Goal: Transaction & Acquisition: Purchase product/service

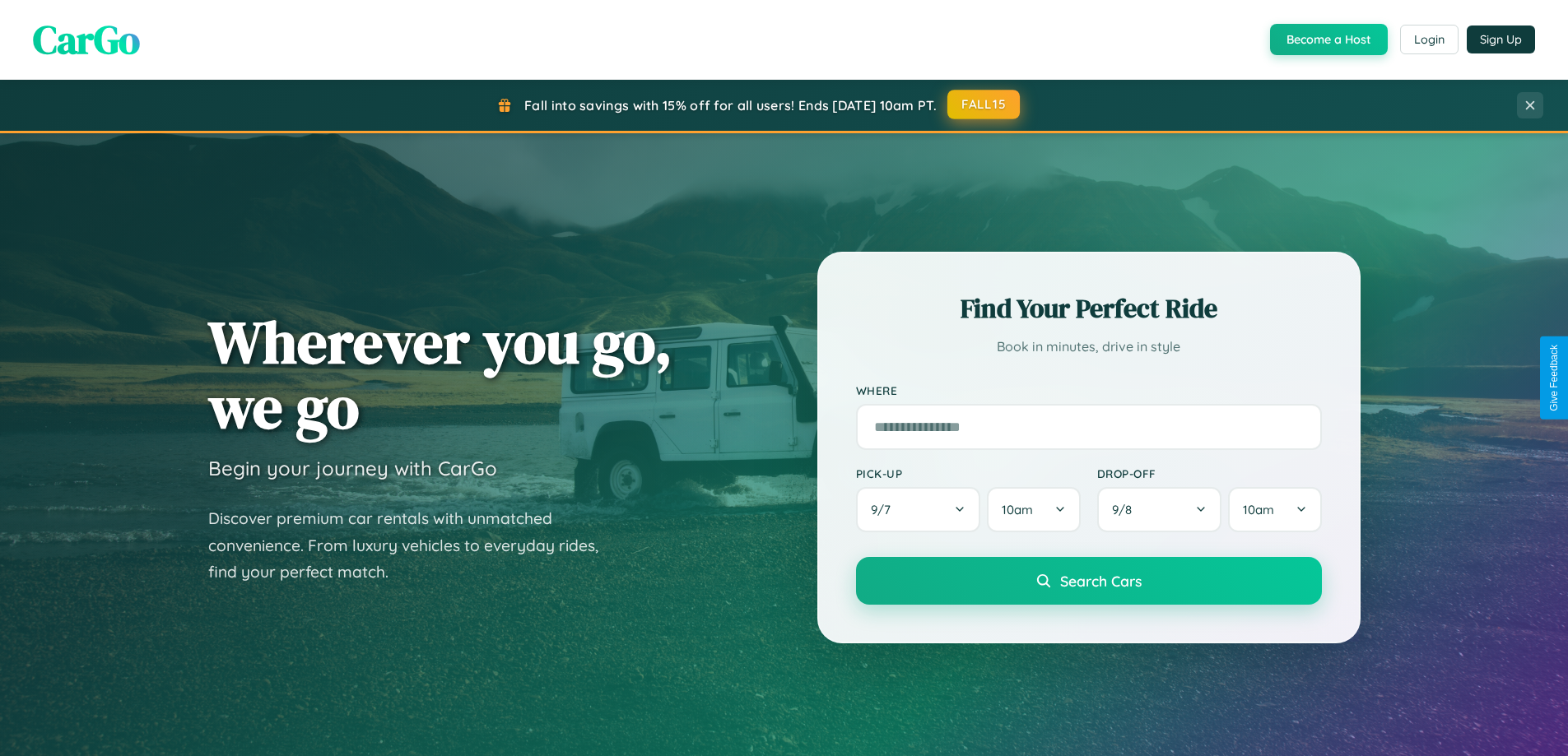
click at [984, 105] on button "FALL15" at bounding box center [983, 105] width 73 height 30
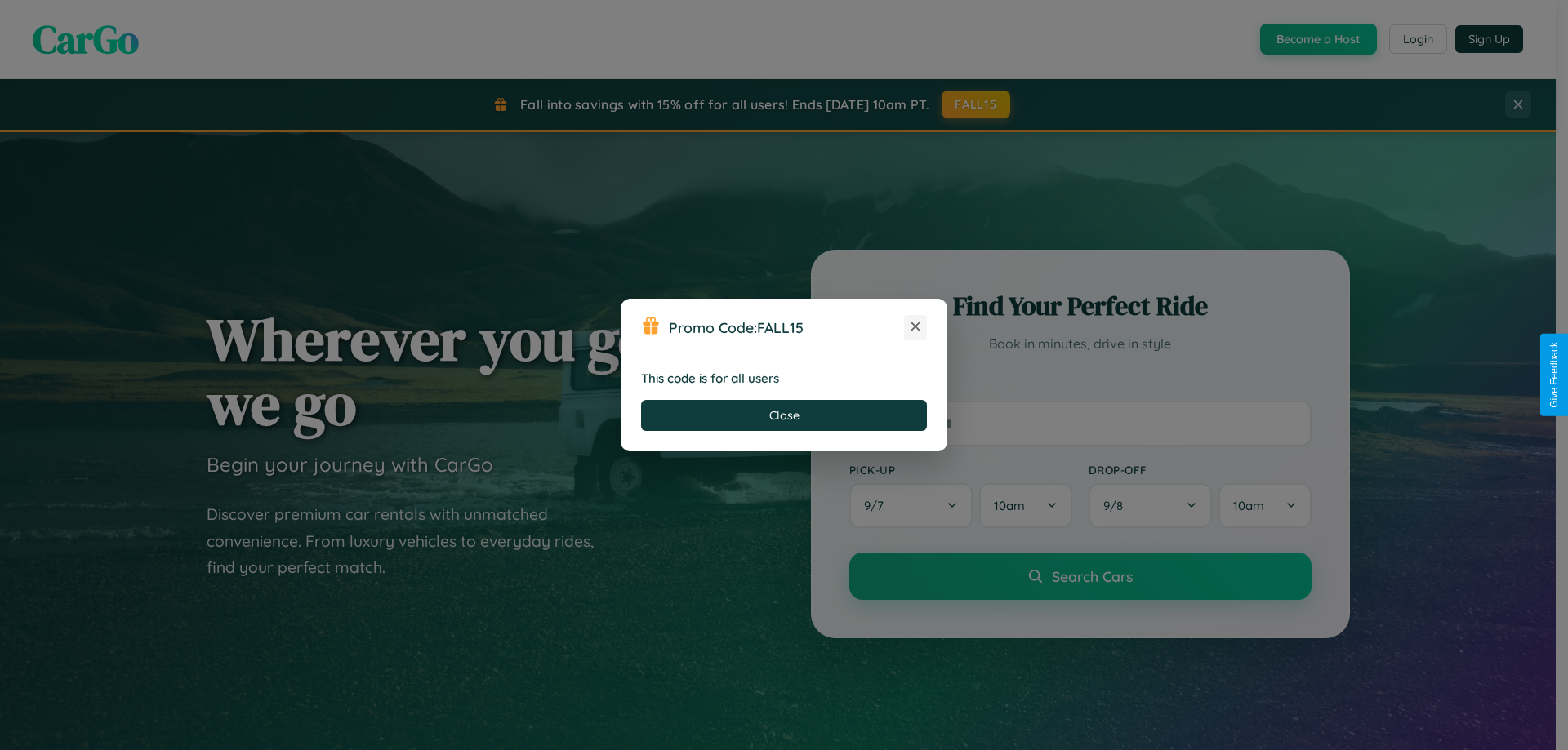
click at [916, 327] on icon at bounding box center [915, 326] width 16 height 16
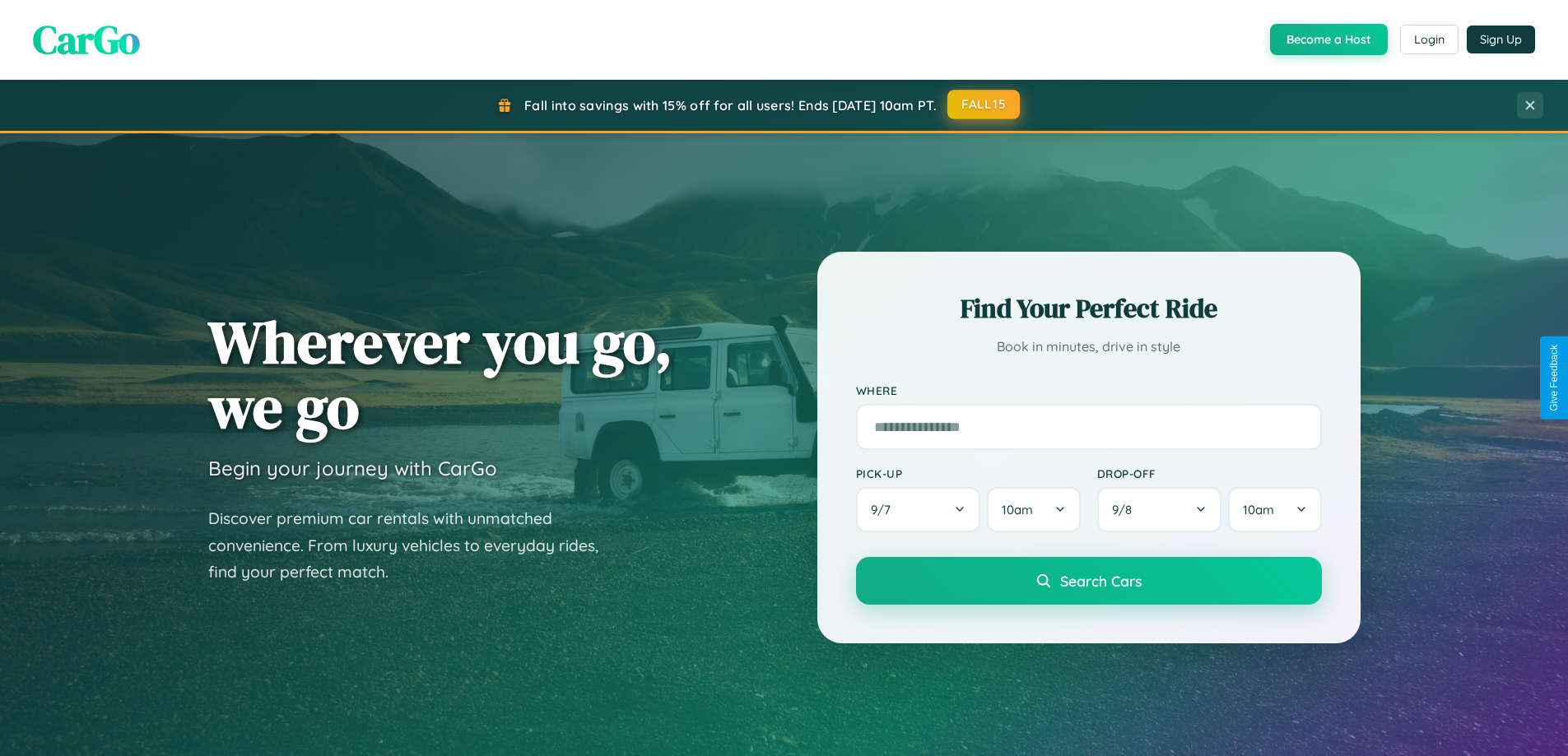
click at [984, 105] on button "FALL15" at bounding box center [983, 105] width 73 height 30
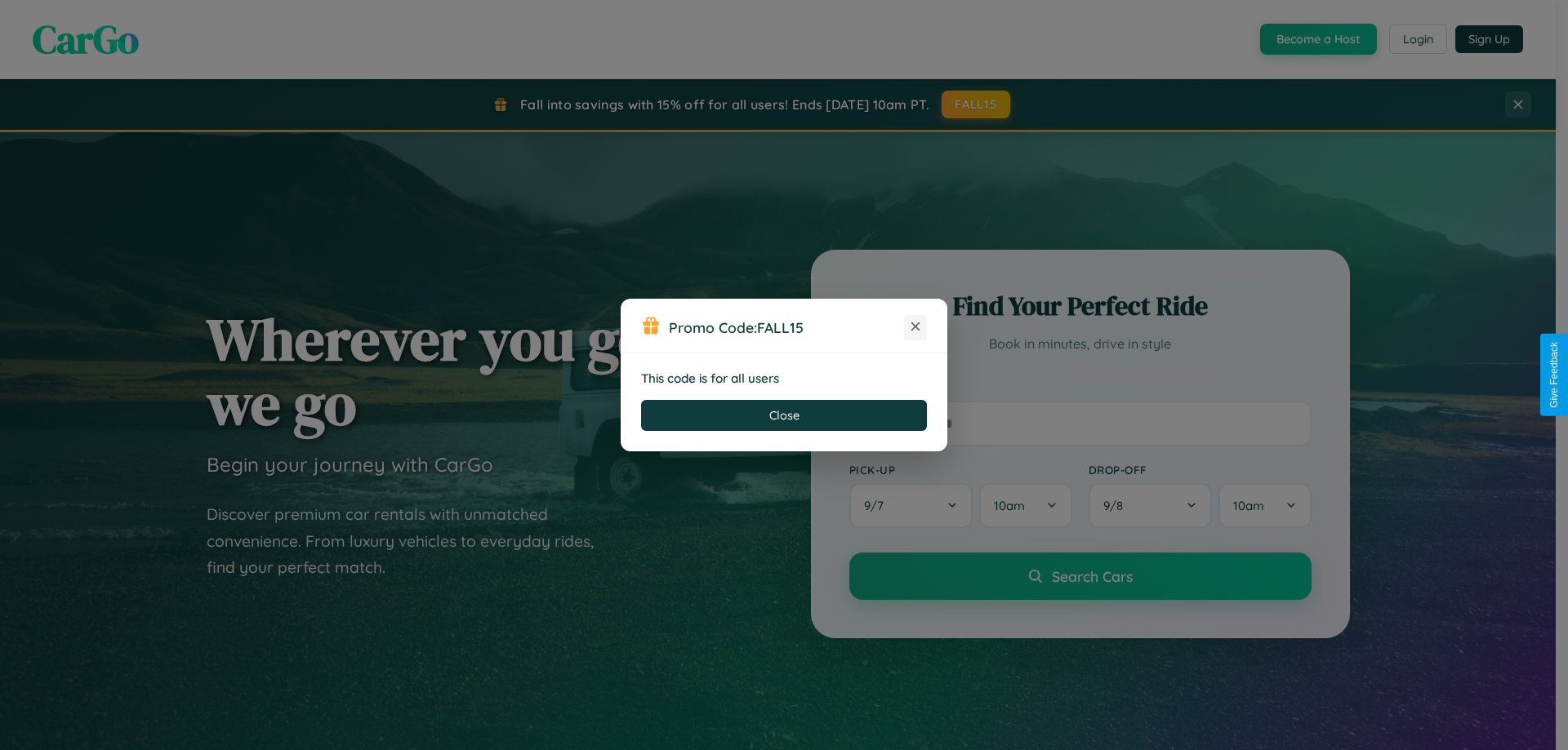
click at [916, 327] on icon at bounding box center [915, 326] width 16 height 16
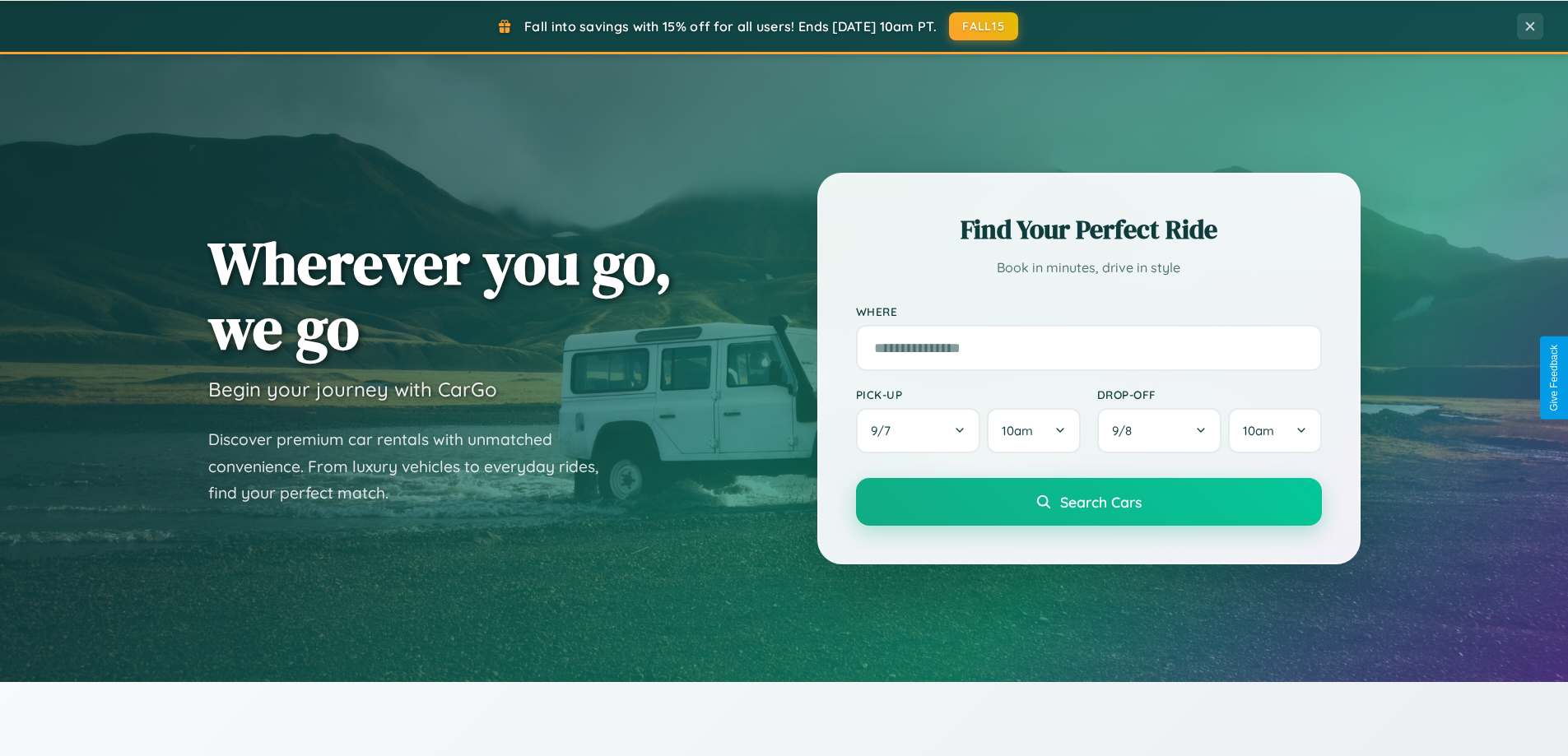
scroll to position [1928, 0]
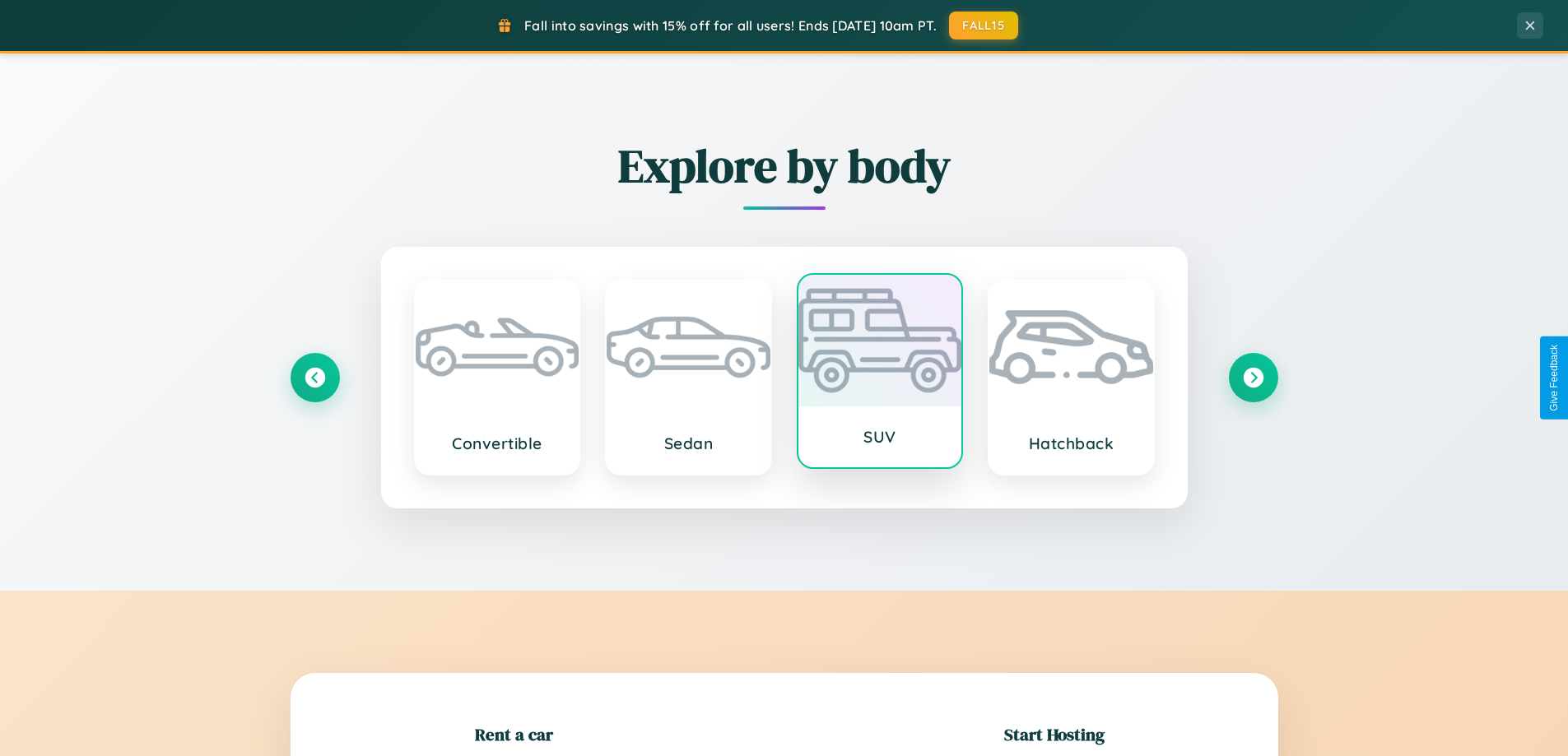
click at [880, 371] on div at bounding box center [880, 341] width 164 height 132
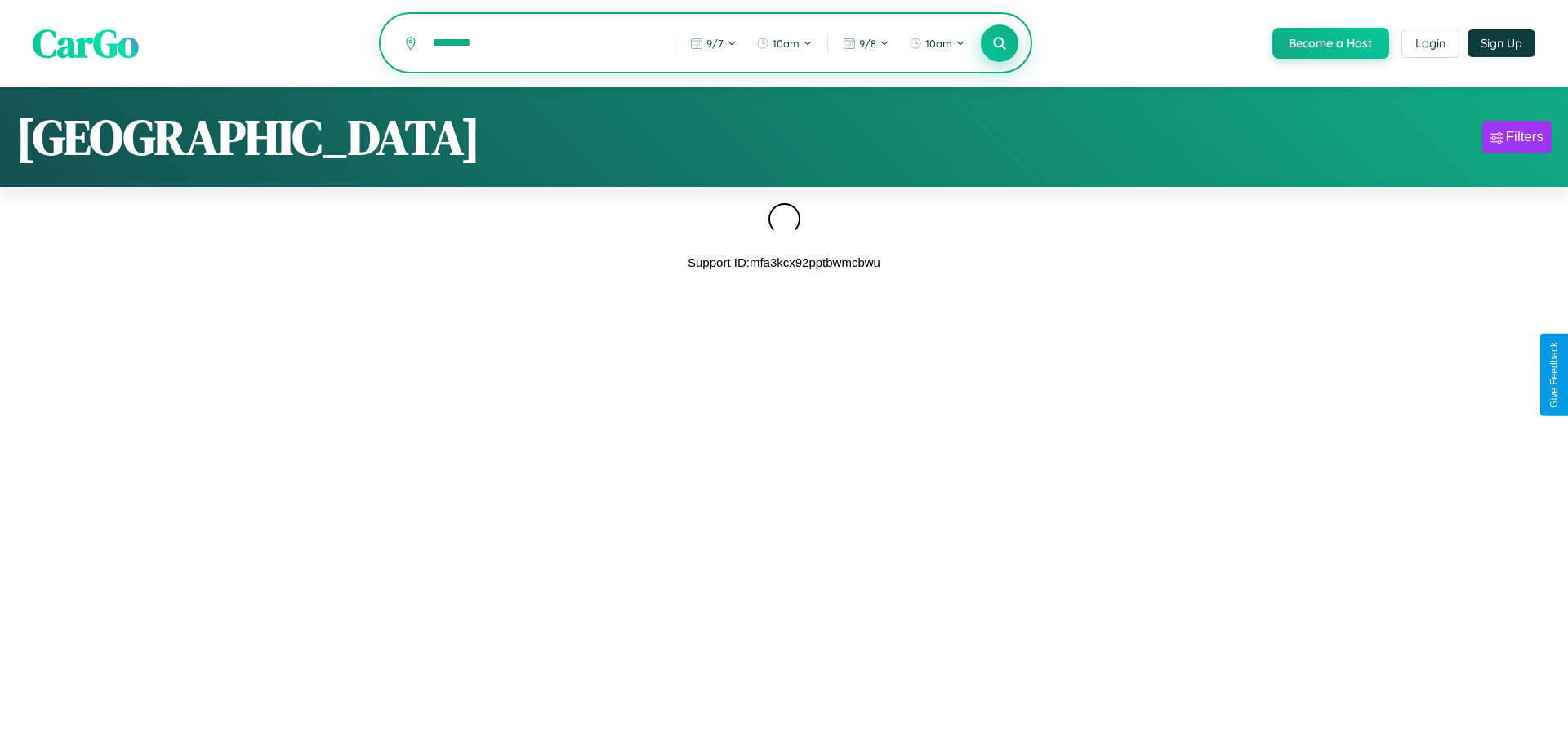
type input "********"
click at [998, 43] on icon at bounding box center [999, 43] width 15 height 15
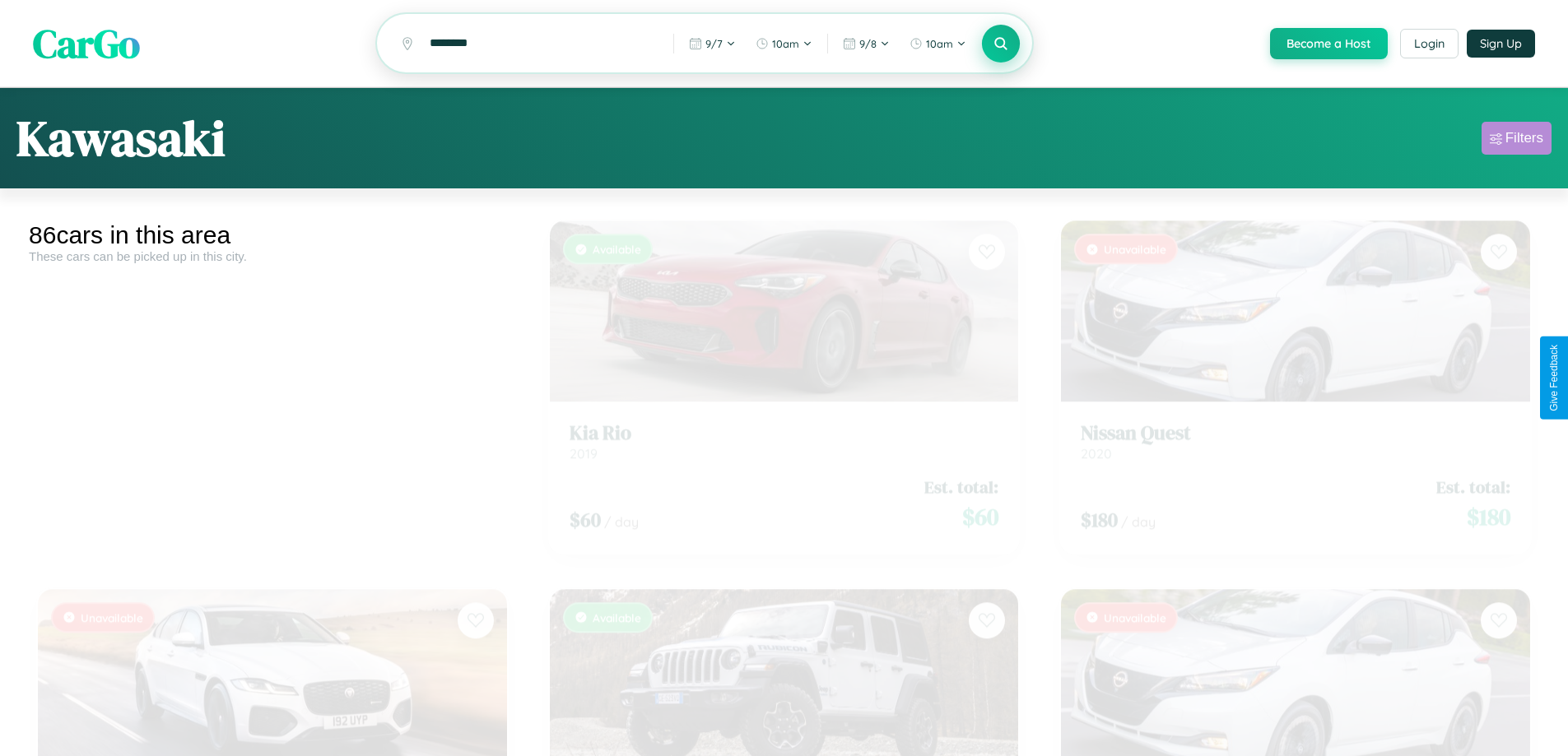
click at [1517, 141] on div "Filters" at bounding box center [1524, 138] width 38 height 16
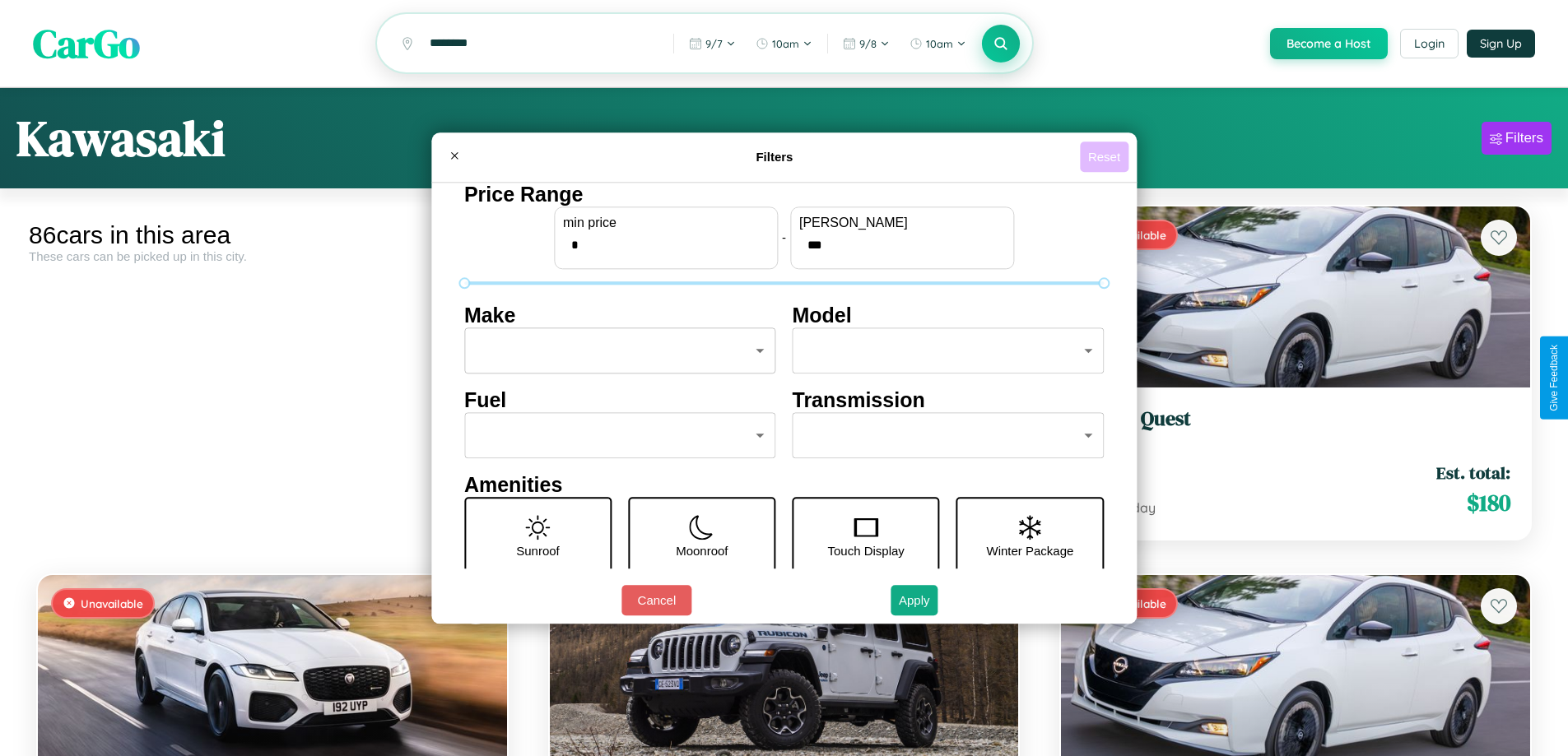
click at [1106, 156] on button "Reset" at bounding box center [1104, 156] width 48 height 30
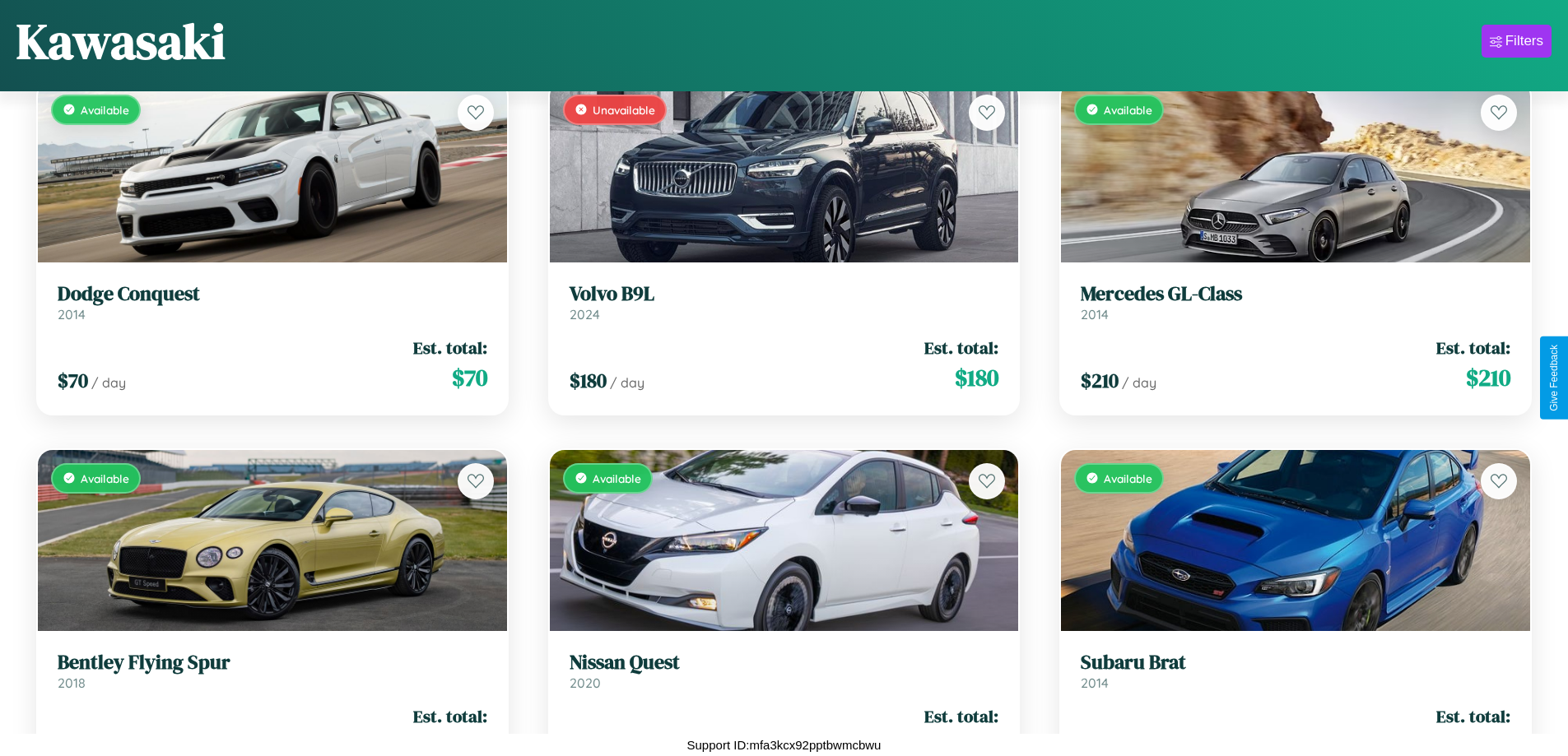
scroll to position [9812, 0]
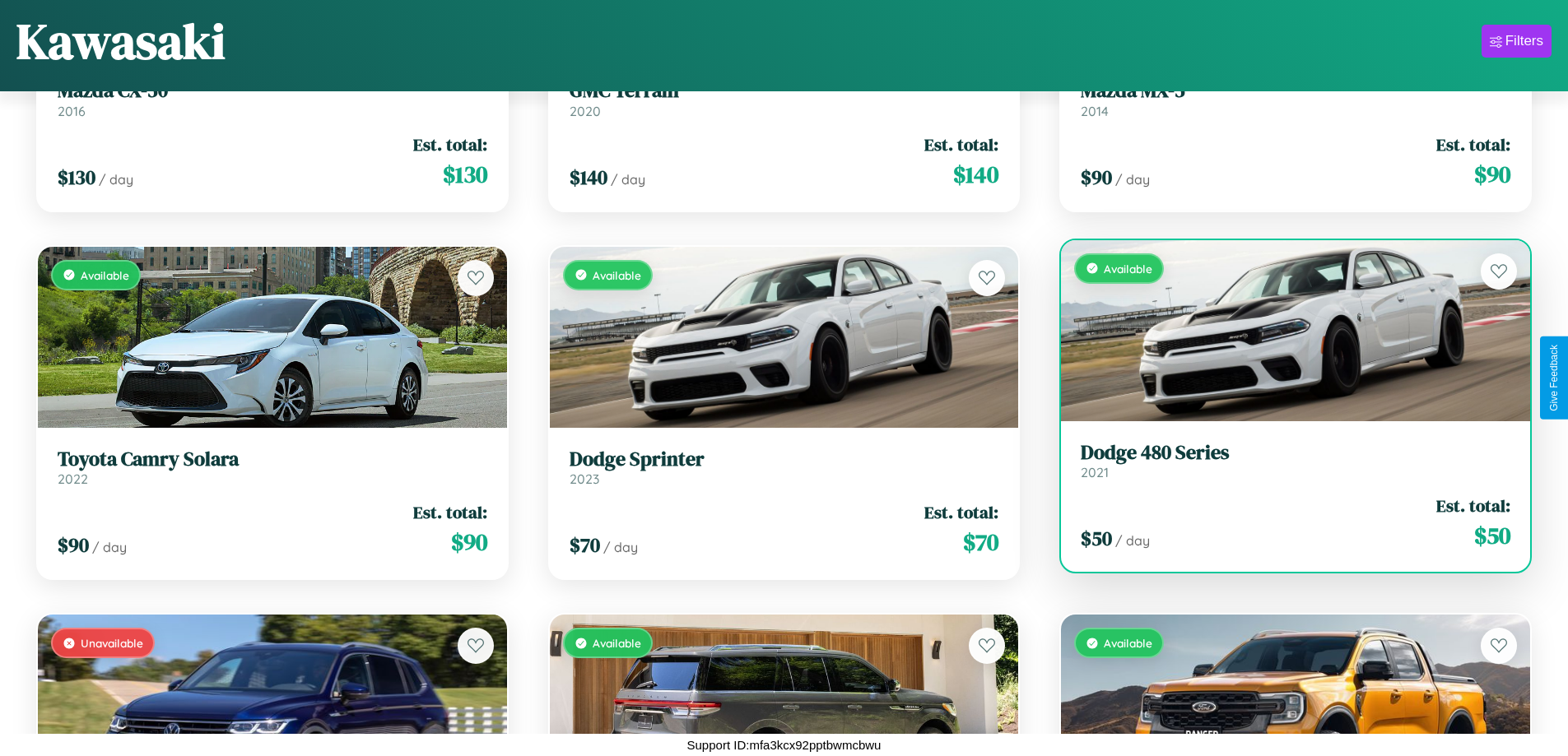
click at [1285, 460] on h3 "Dodge 480 Series" at bounding box center [1296, 453] width 430 height 24
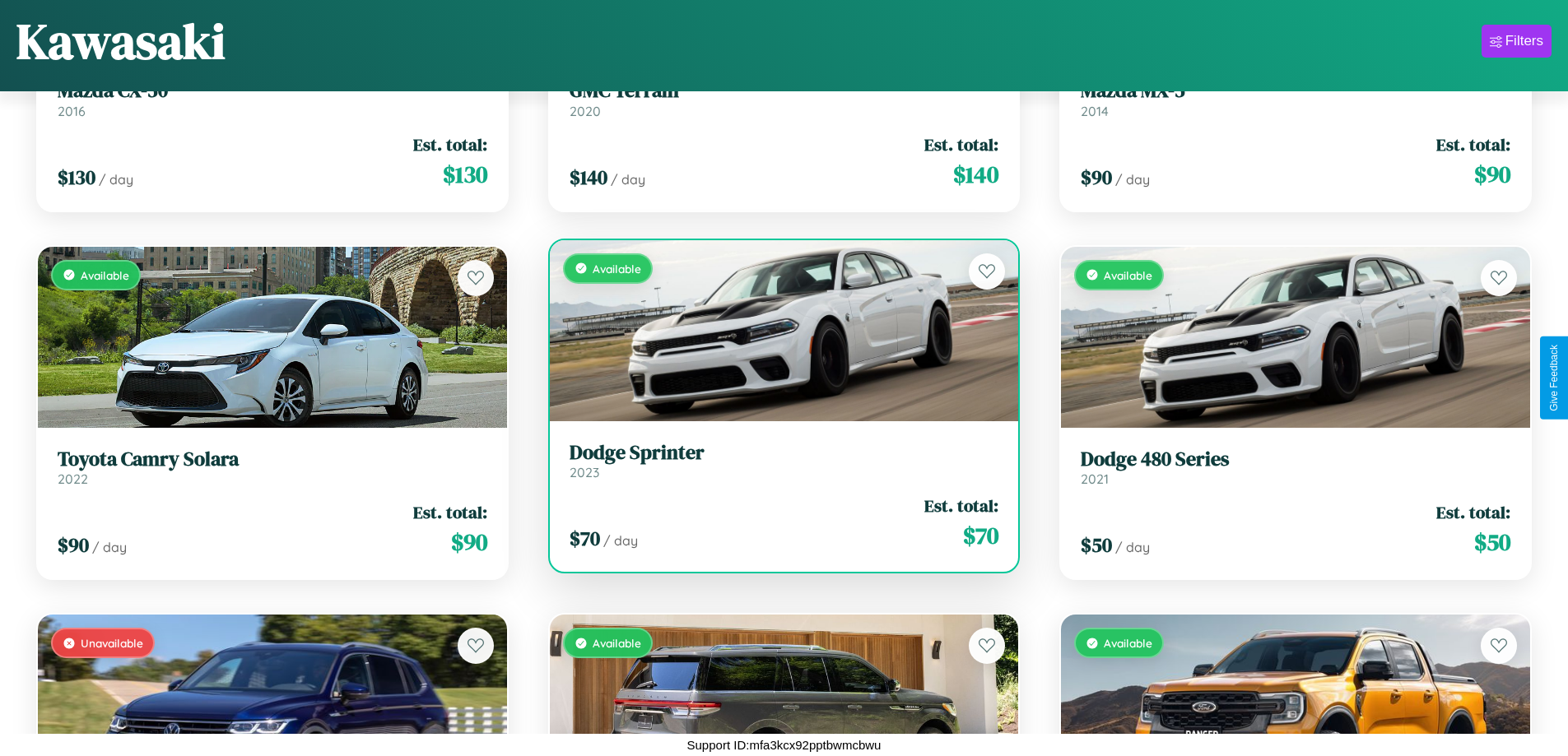
scroll to position [3179, 0]
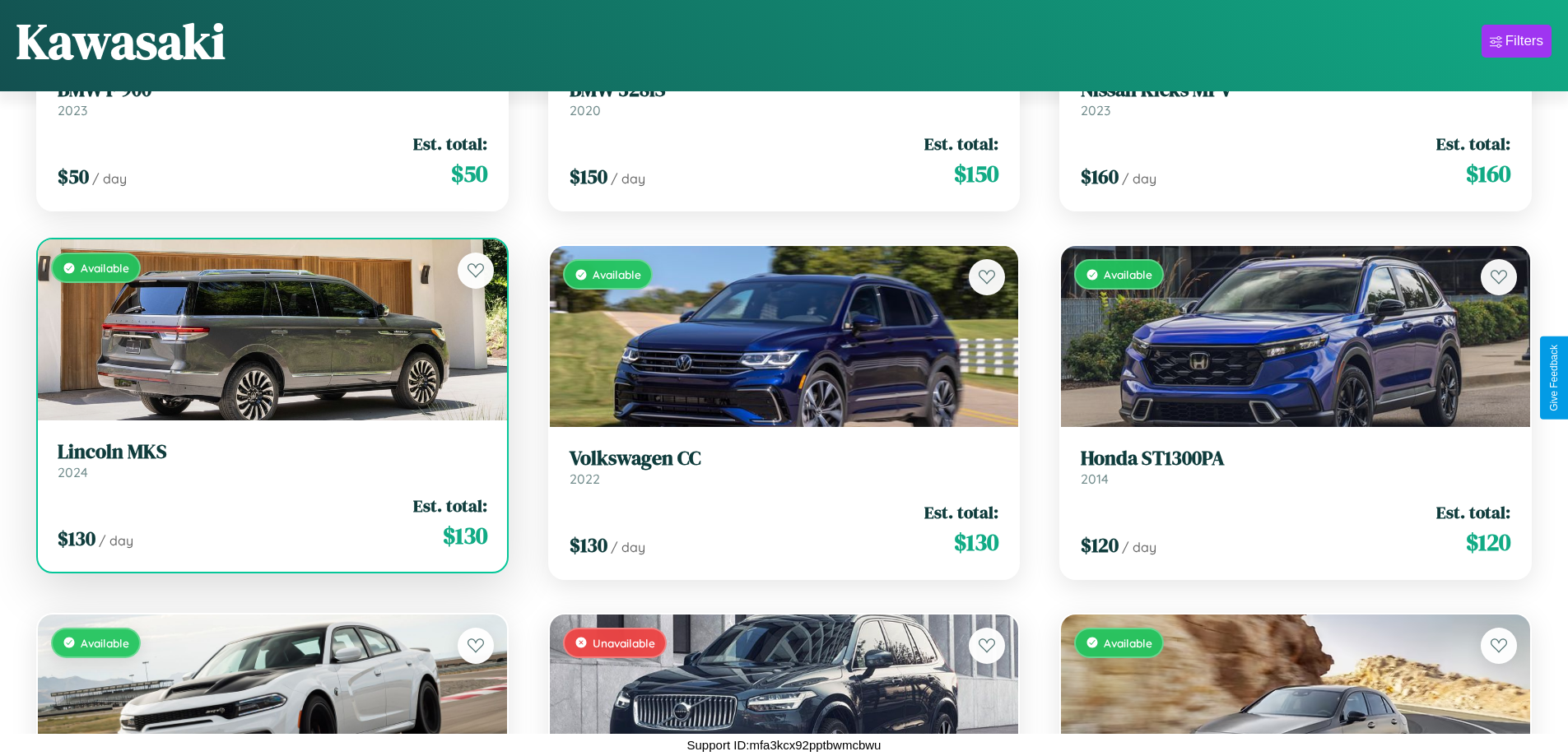
click at [270, 332] on div "Available" at bounding box center [272, 330] width 469 height 181
click at [270, 330] on div "Available" at bounding box center [272, 330] width 469 height 181
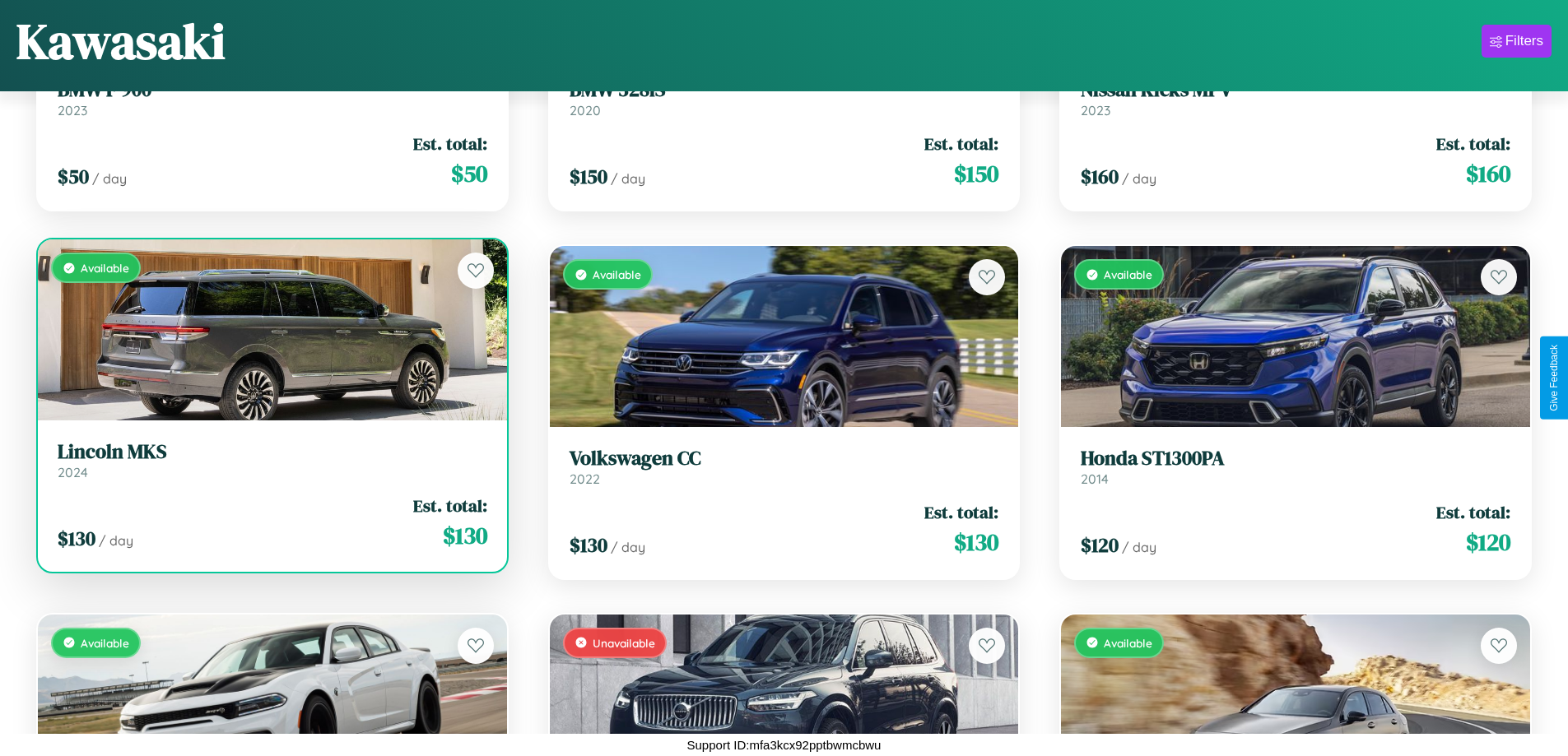
click at [270, 330] on div "Available" at bounding box center [272, 330] width 469 height 181
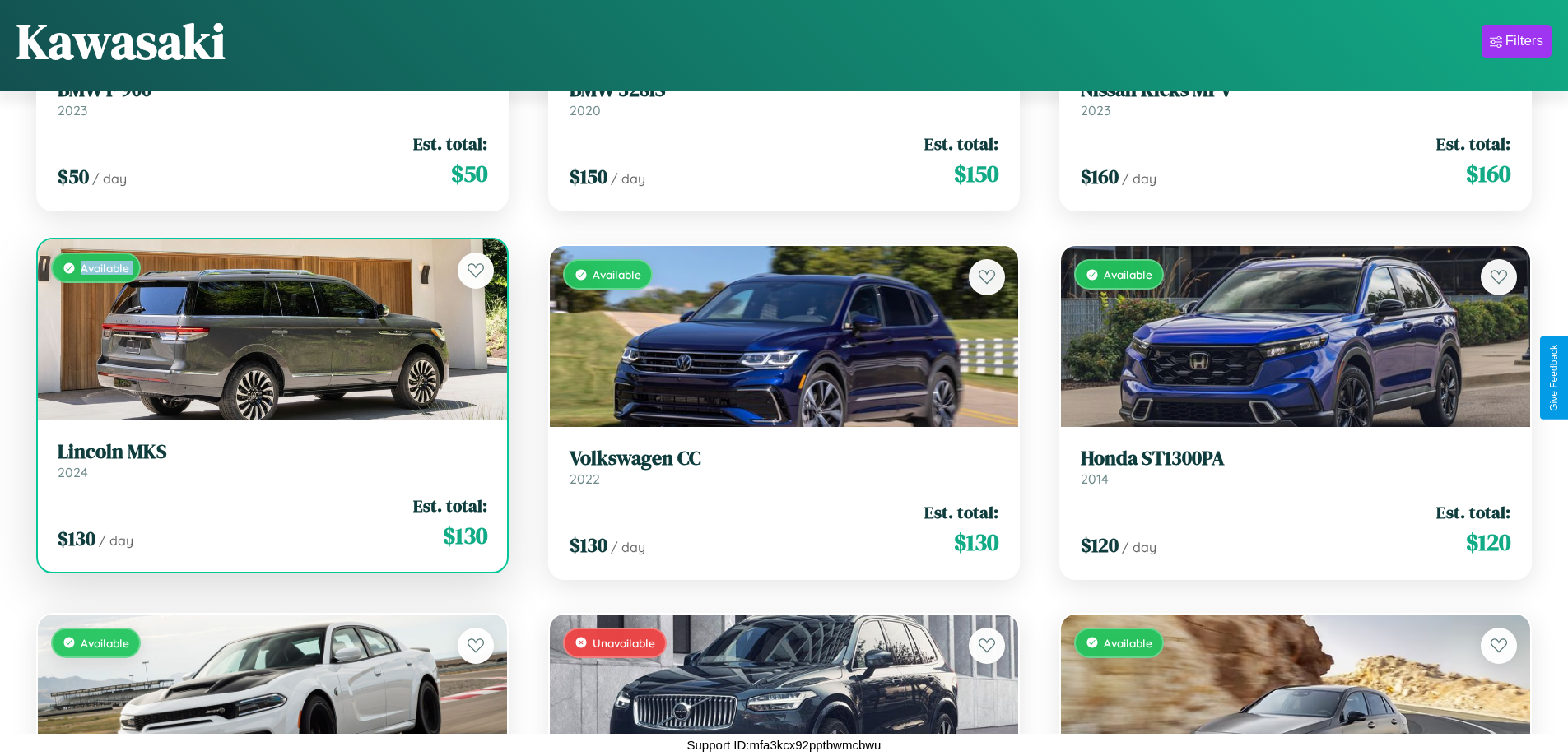
click at [270, 330] on div "Available" at bounding box center [272, 330] width 469 height 181
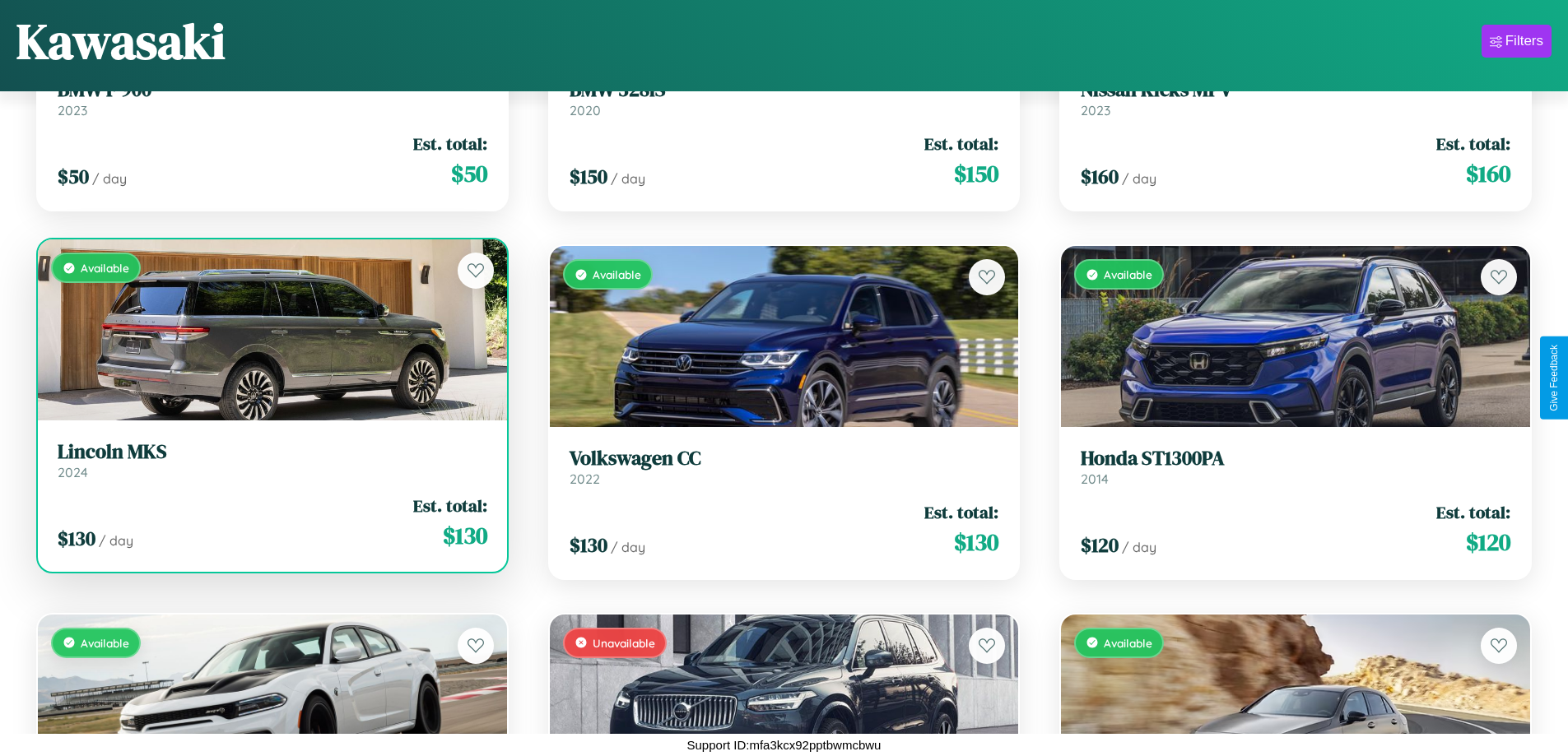
click at [270, 330] on div "Available" at bounding box center [272, 330] width 469 height 181
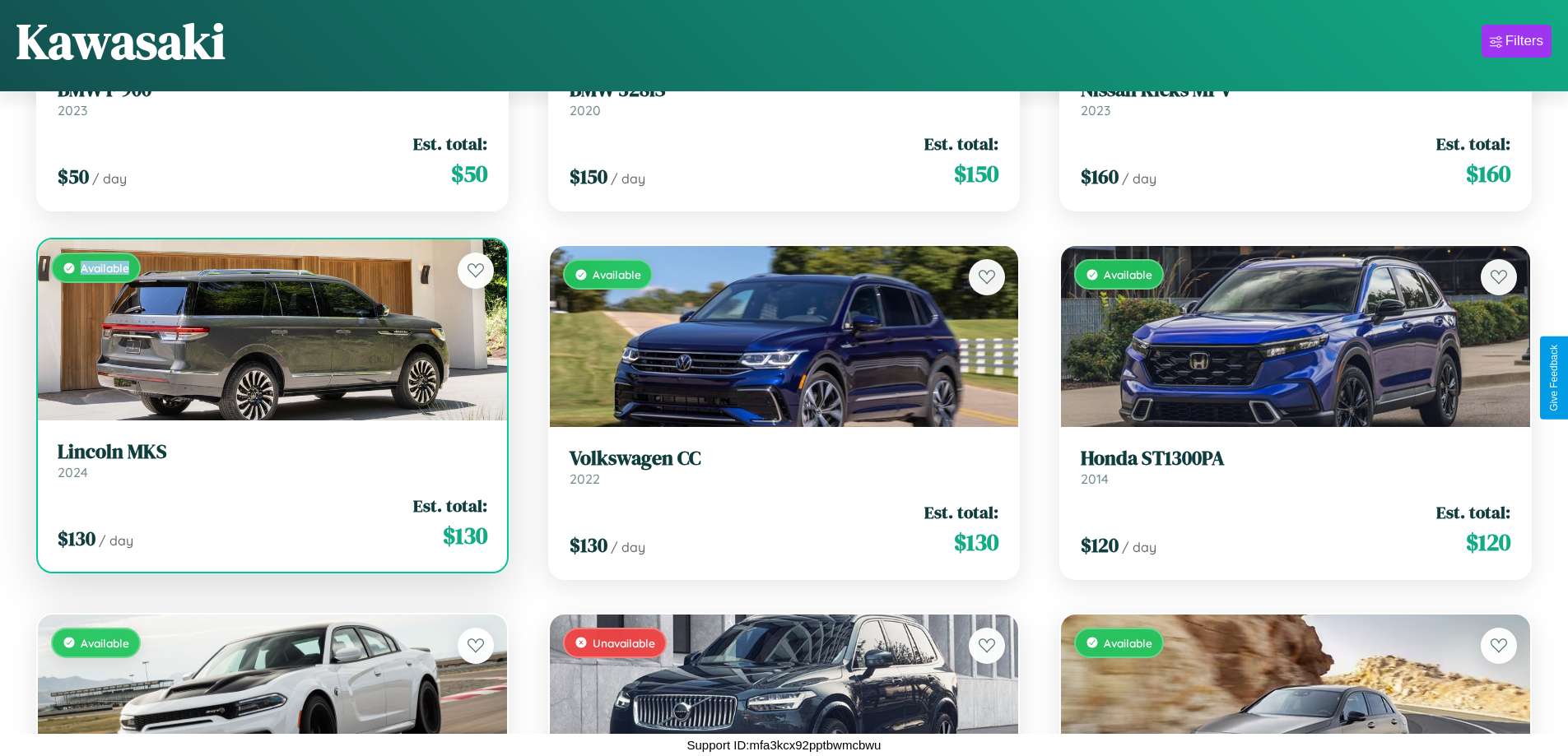
click at [270, 330] on div "Available" at bounding box center [272, 330] width 469 height 181
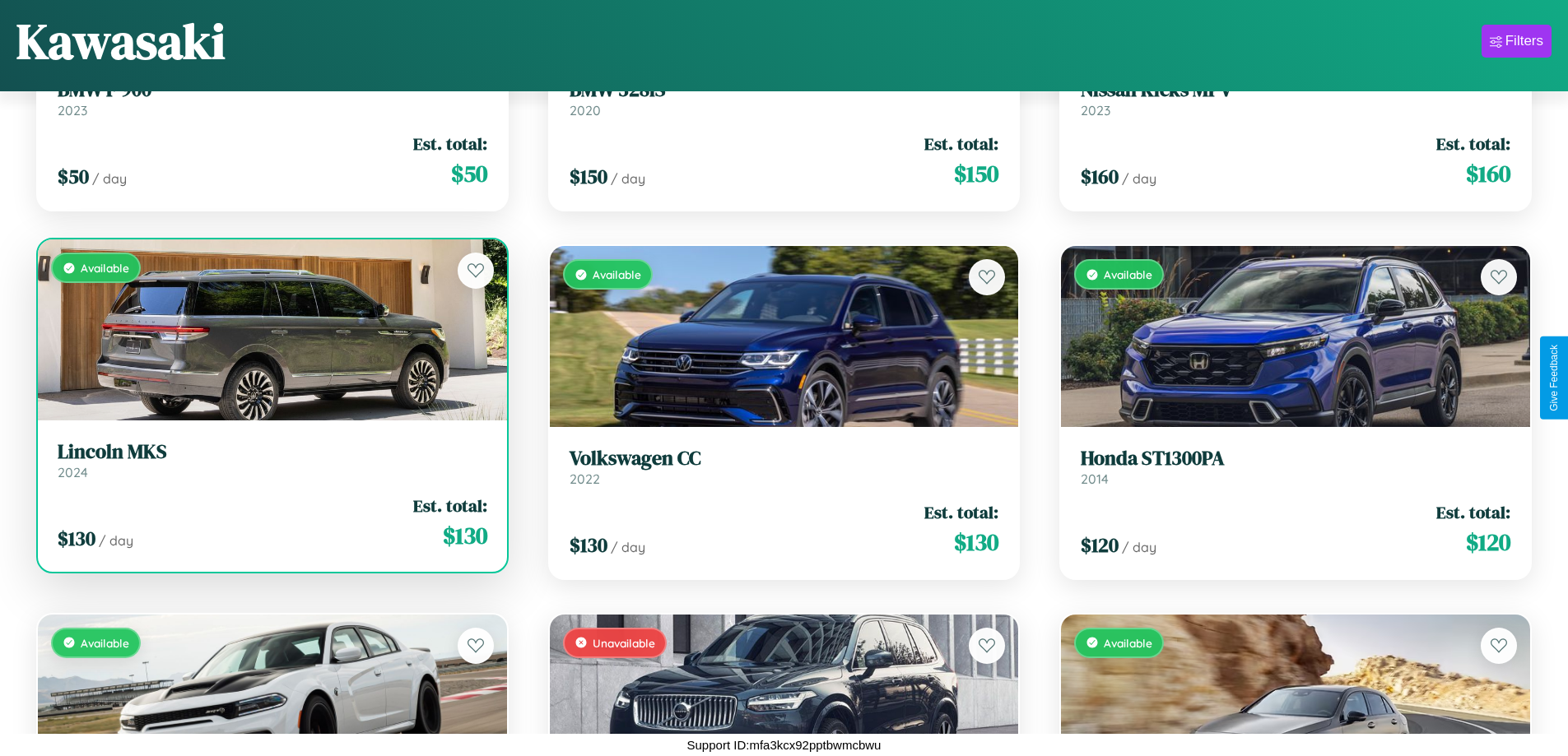
click at [270, 460] on h3 "Lincoln MKS" at bounding box center [272, 452] width 430 height 24
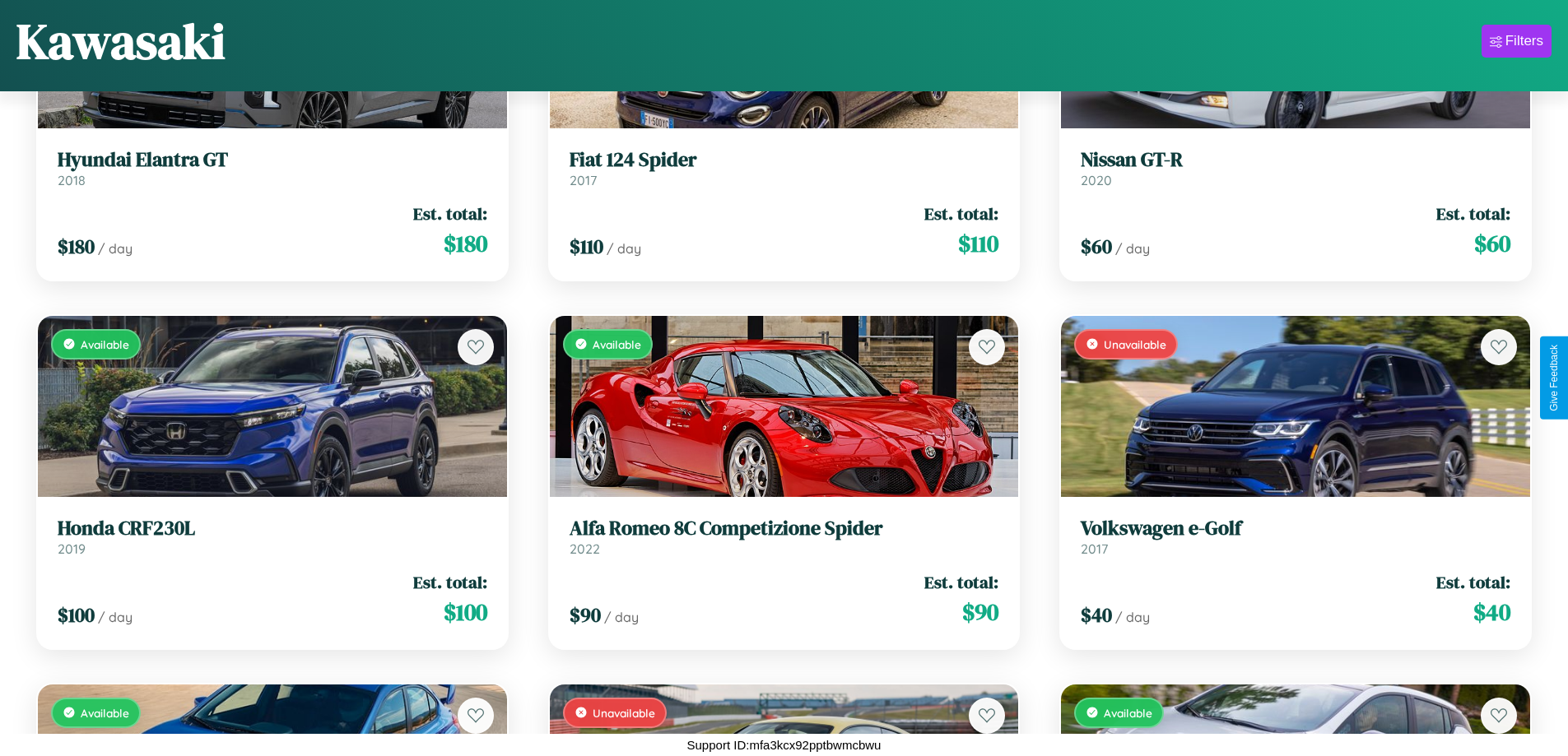
scroll to position [5758, 0]
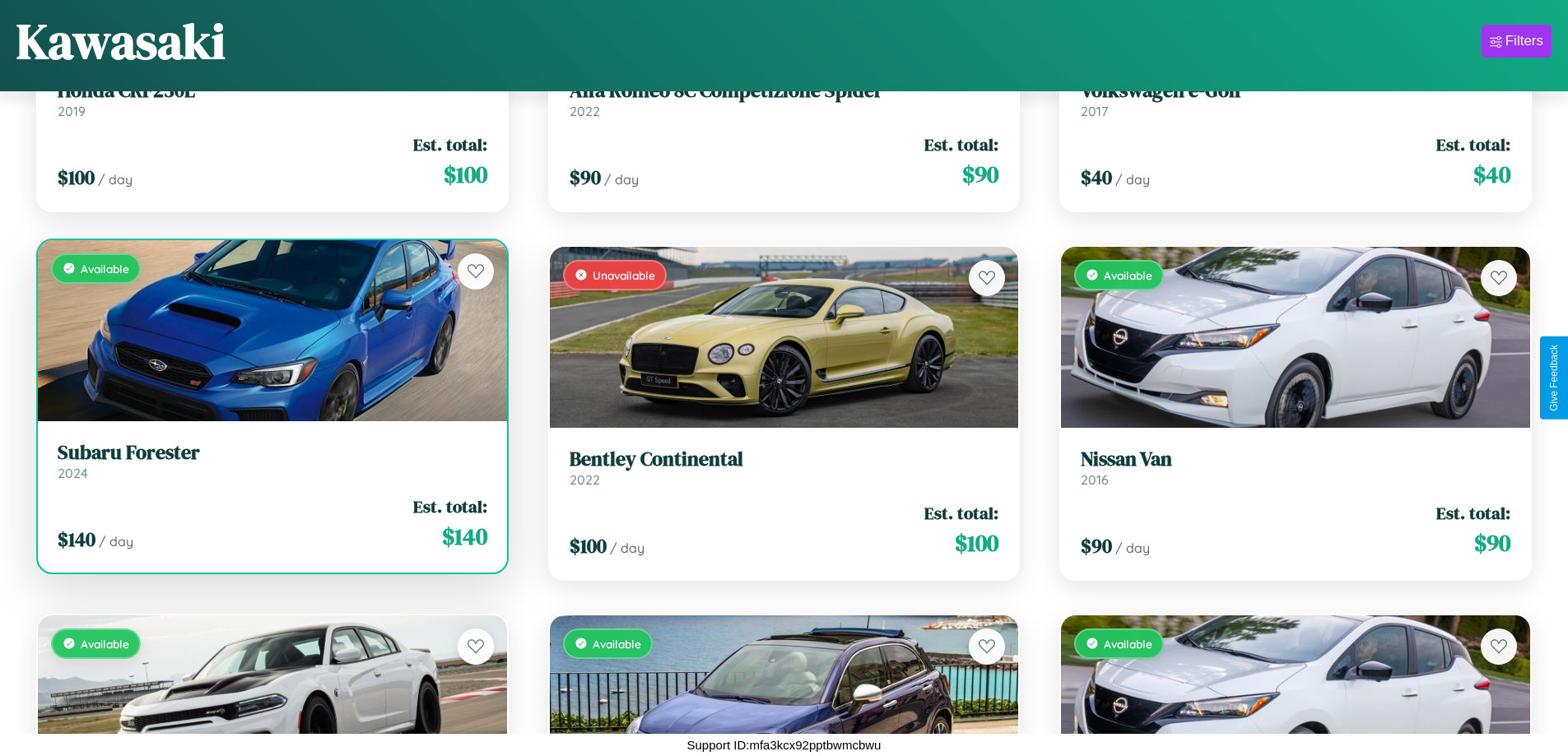
click at [270, 334] on div "Available" at bounding box center [272, 331] width 469 height 181
click at [270, 330] on div "Available" at bounding box center [272, 331] width 469 height 181
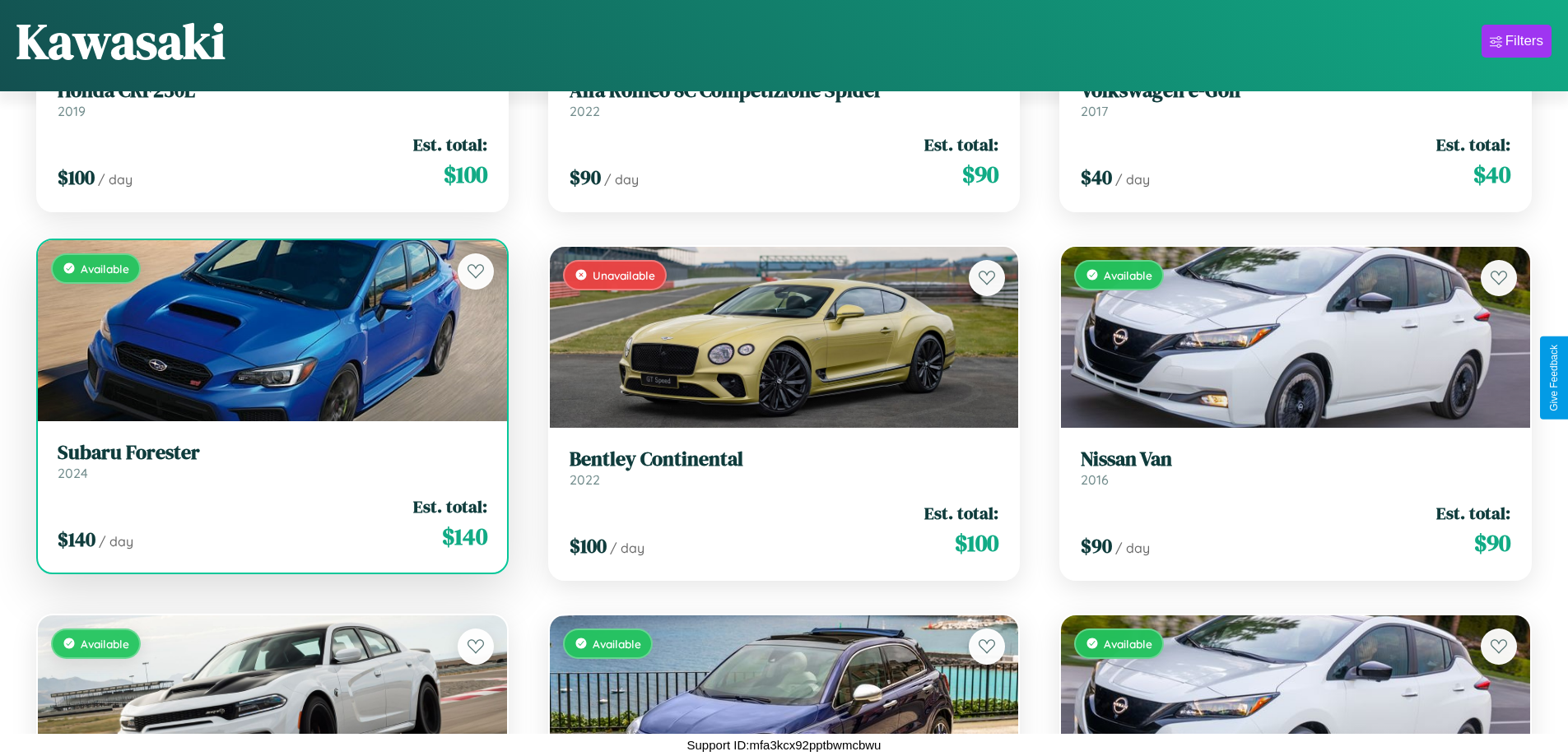
click at [270, 330] on div "Available" at bounding box center [272, 331] width 469 height 181
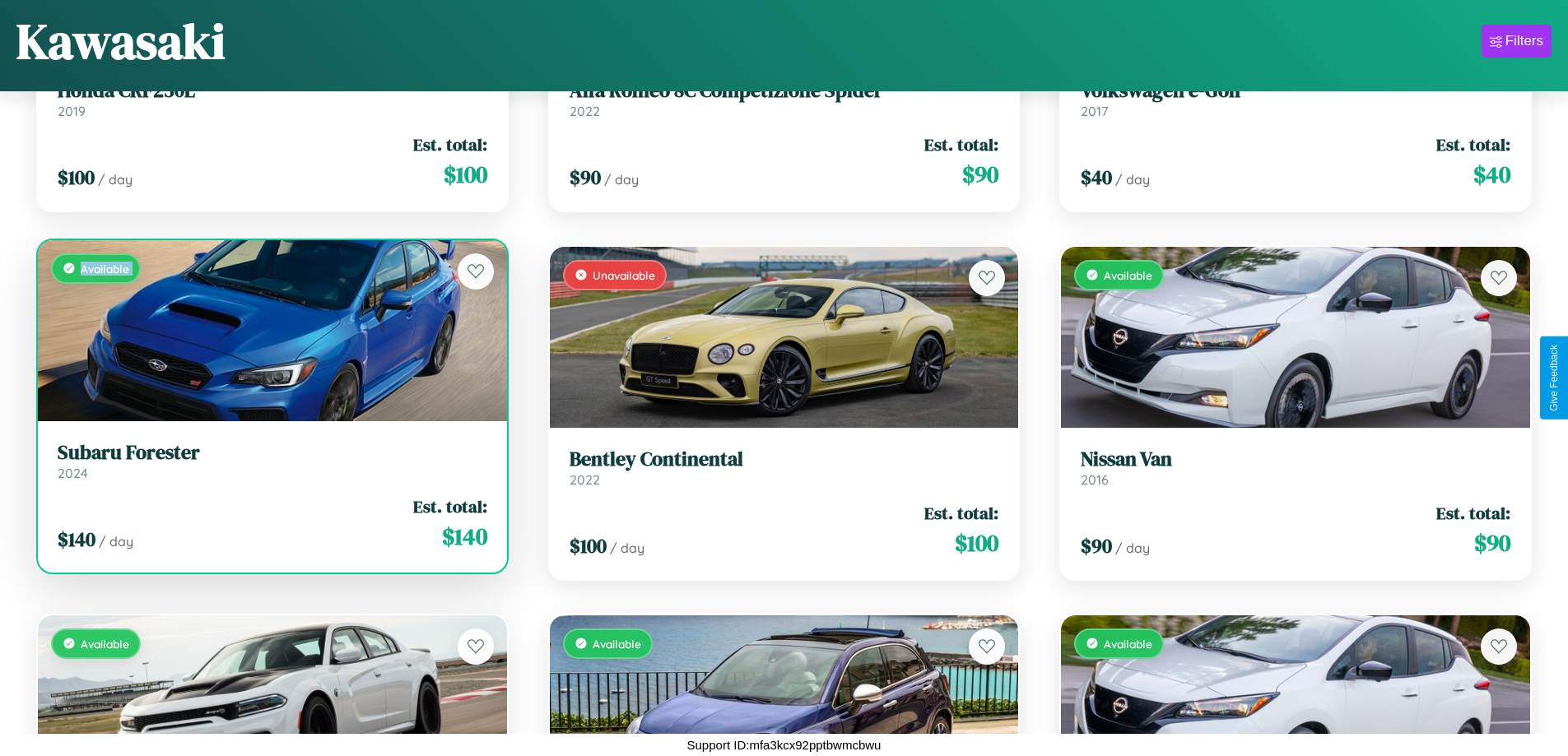
click at [270, 330] on div "Available" at bounding box center [272, 331] width 469 height 181
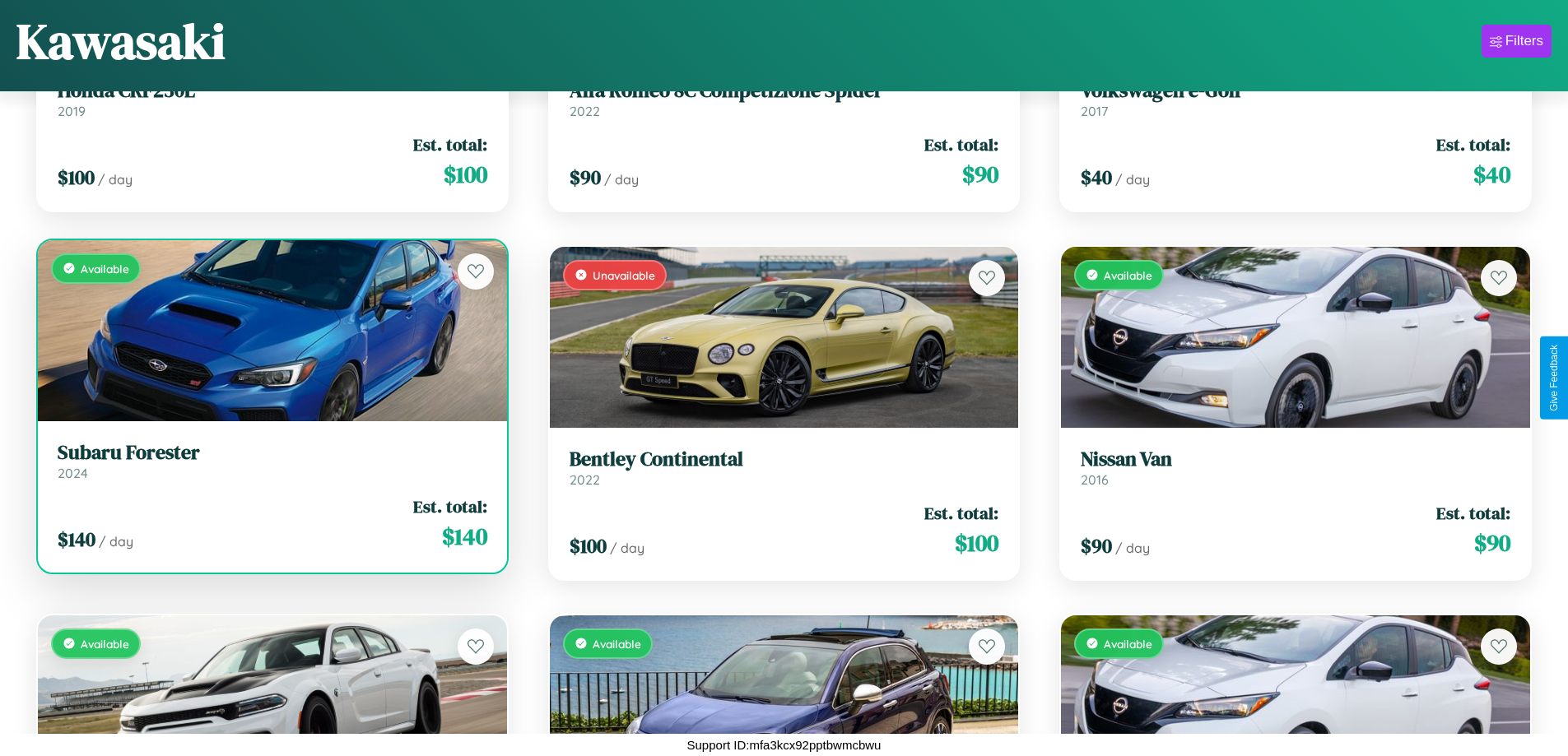
click at [270, 330] on div "Available" at bounding box center [272, 331] width 469 height 181
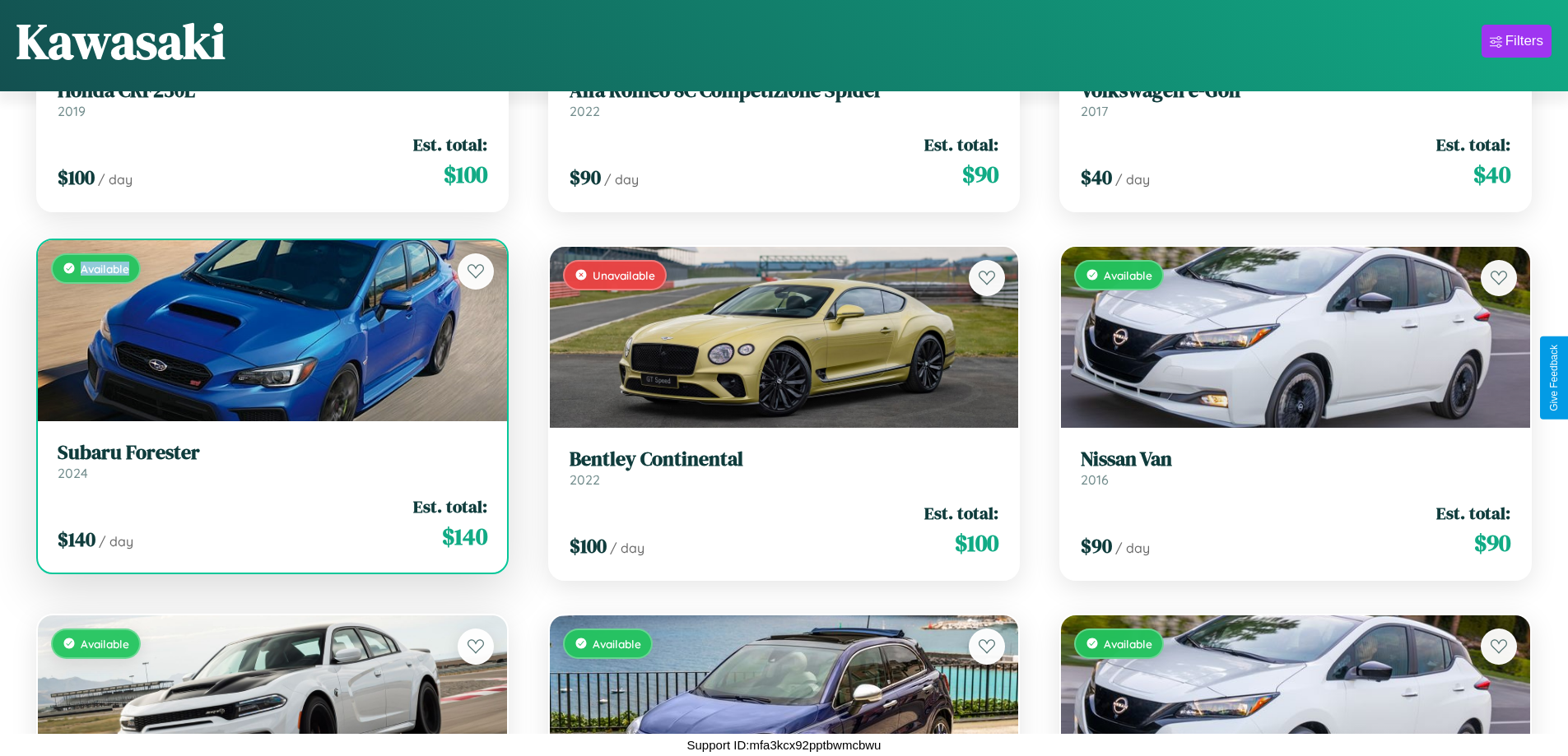
click at [270, 330] on div "Available" at bounding box center [272, 331] width 469 height 181
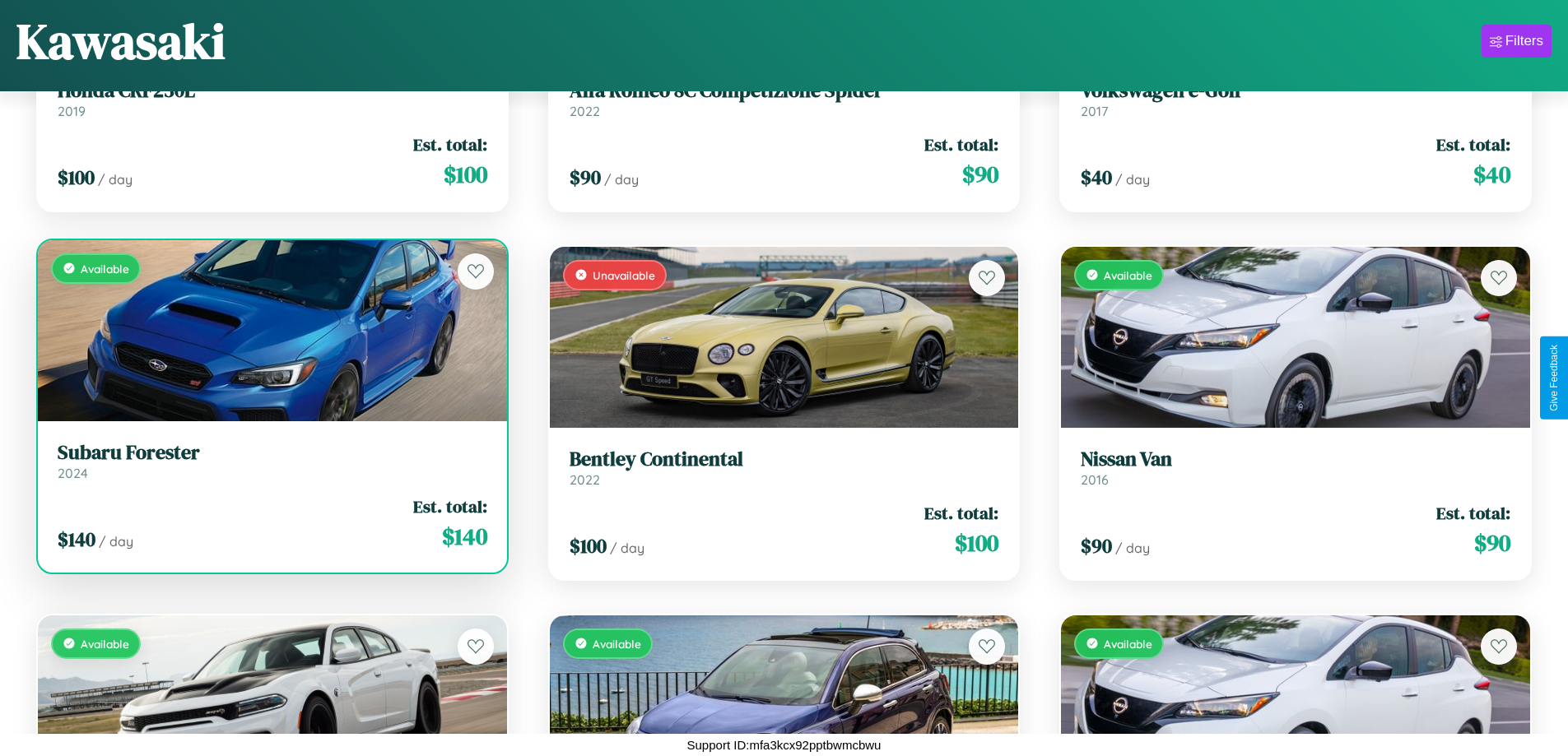
click at [270, 460] on h3 "Subaru Forester" at bounding box center [272, 453] width 430 height 24
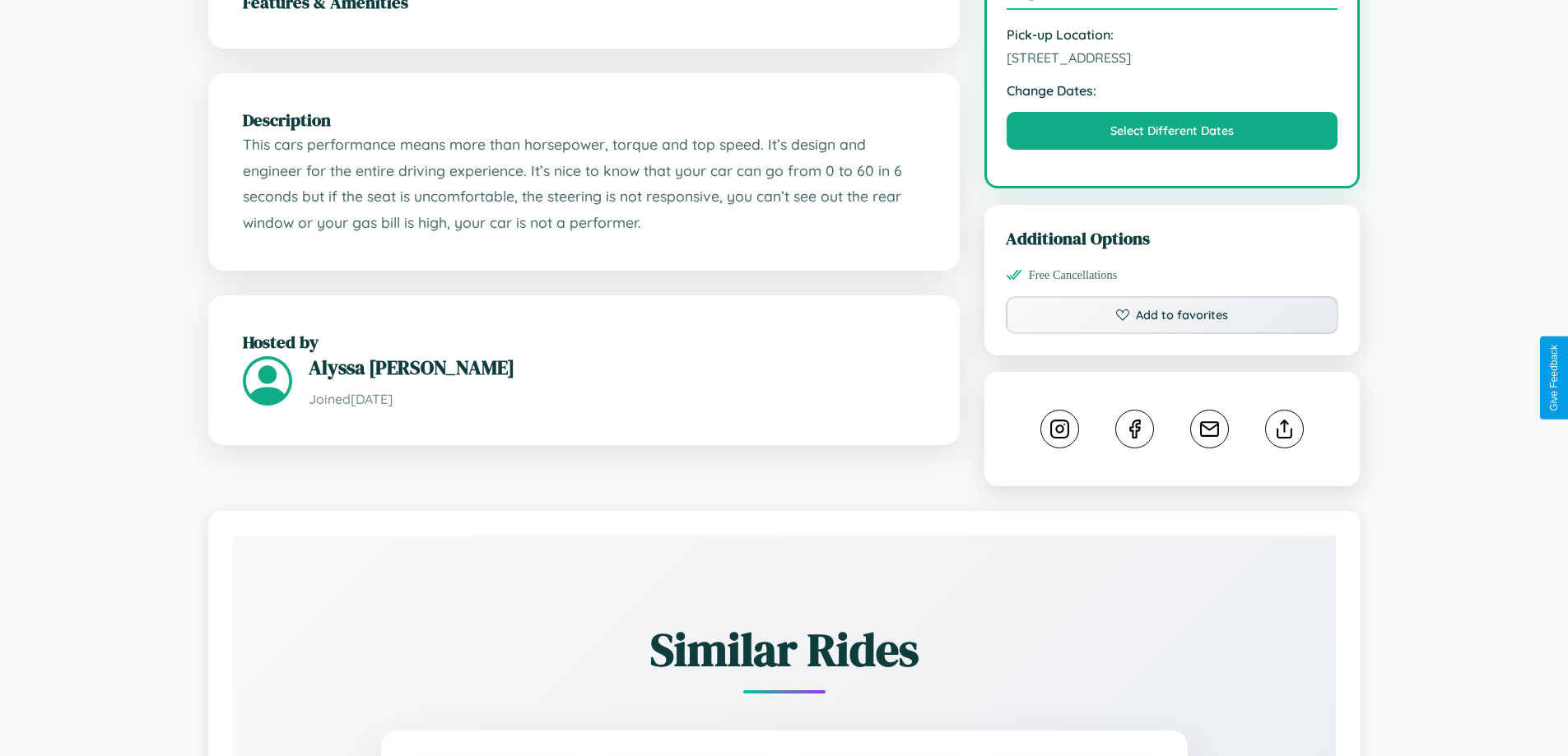
scroll to position [541, 0]
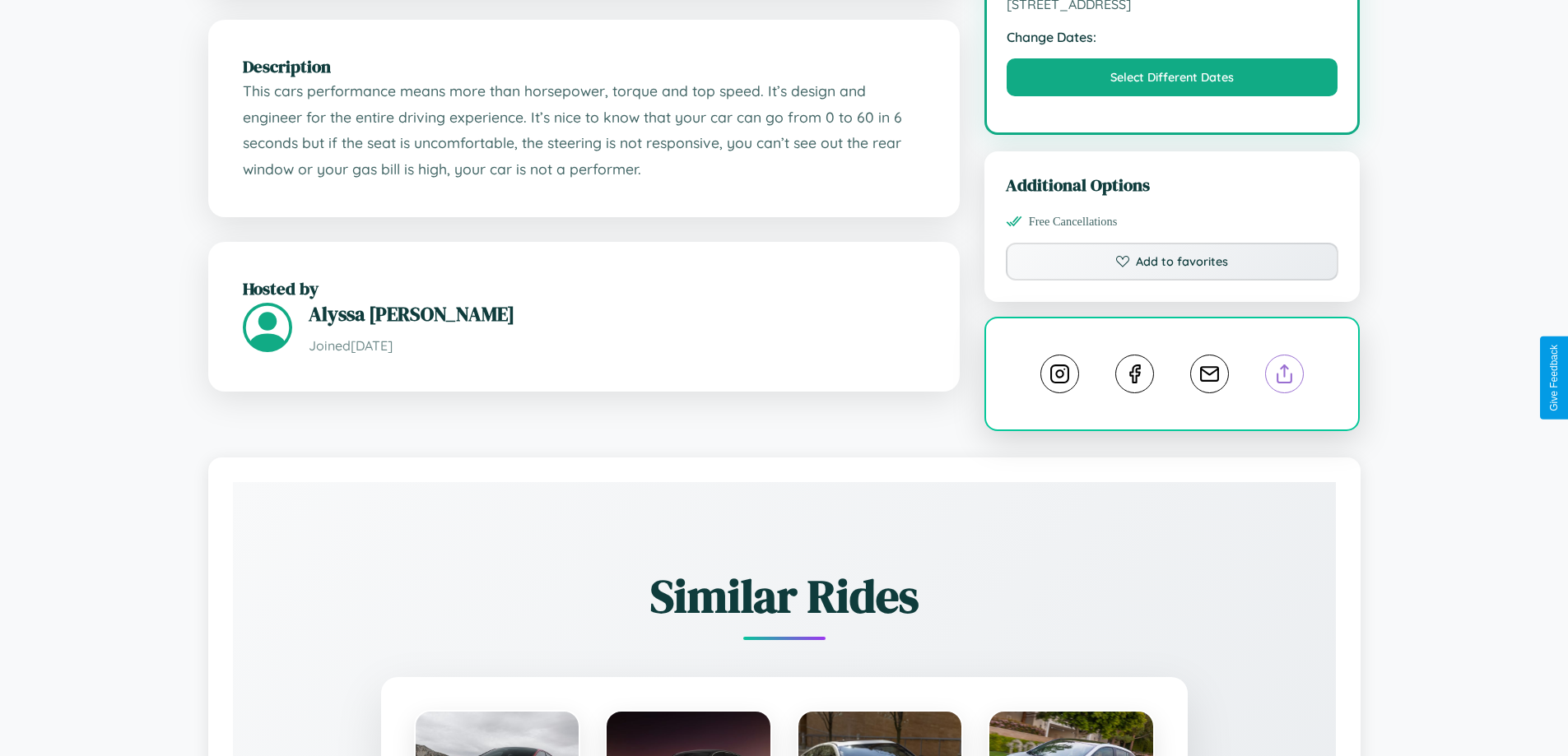
click at [1285, 376] on line at bounding box center [1285, 371] width 0 height 12
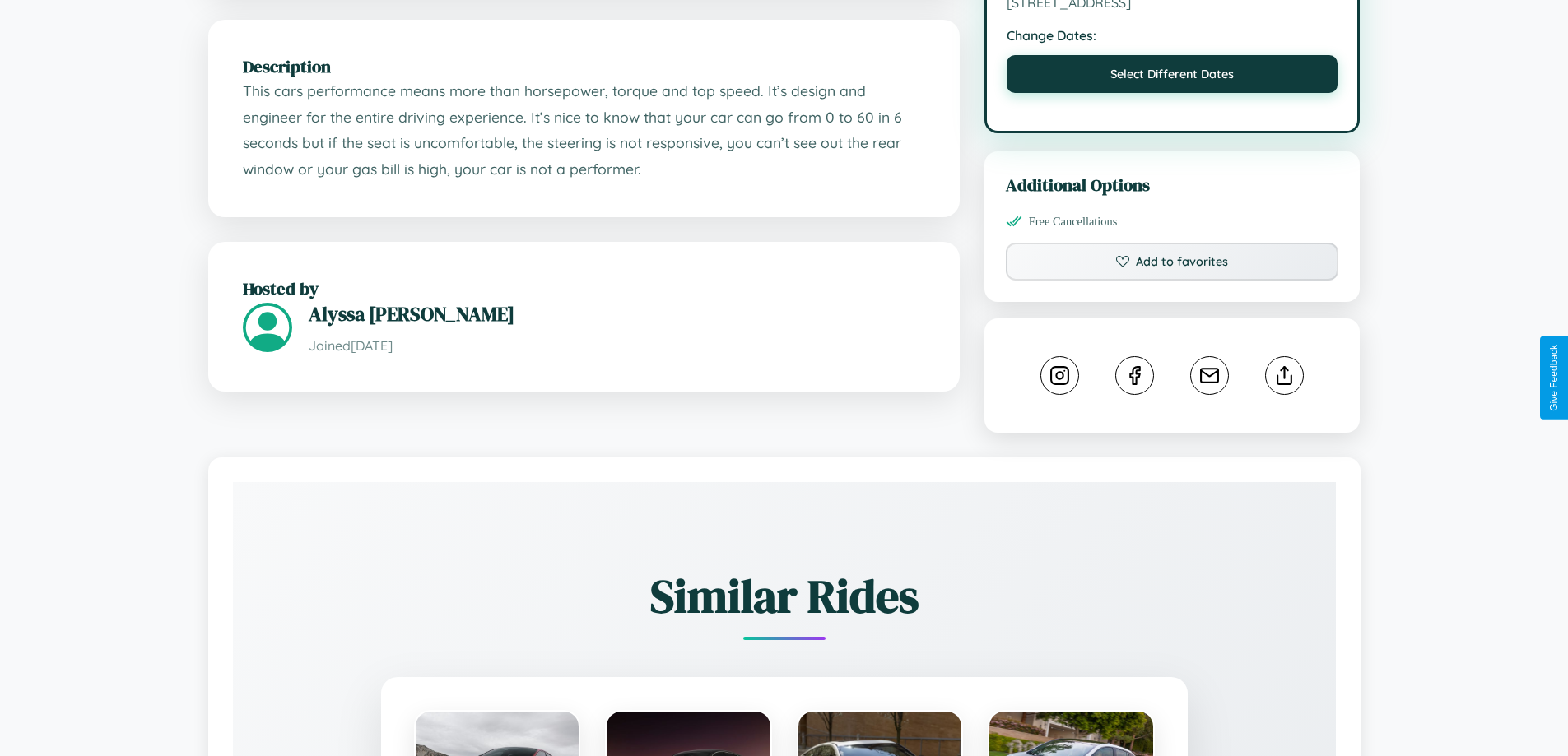
click at [1172, 77] on button "Select Different Dates" at bounding box center [1172, 74] width 332 height 38
select select "*"
select select "****"
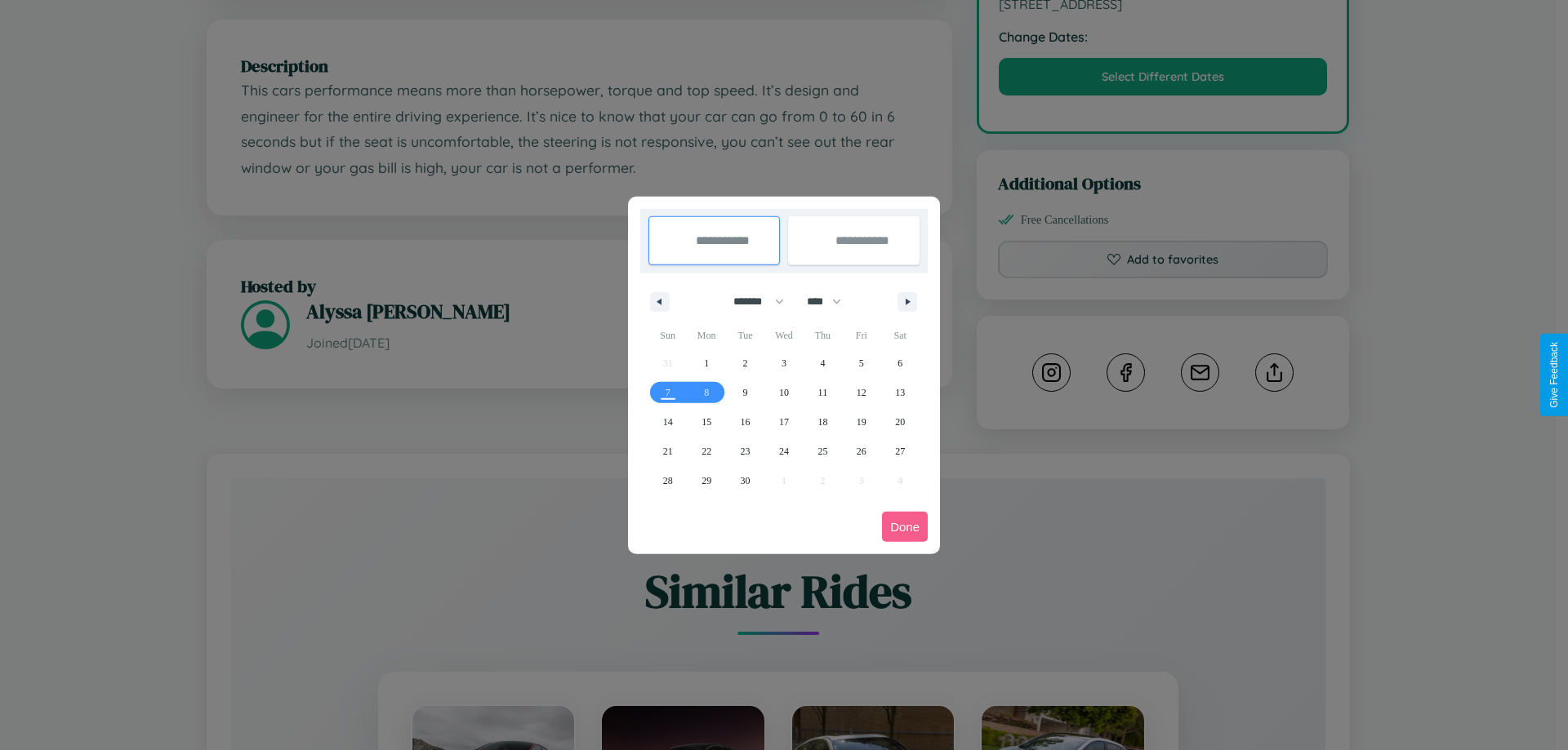
click at [751, 301] on select "******* ******** ***** ***** *** **** **** ****** ********* ******* ******** **…" at bounding box center [756, 302] width 69 height 27
select select "*"
click at [822, 421] on span "16" at bounding box center [822, 422] width 10 height 30
type input "**********"
click at [861, 451] on span "24" at bounding box center [862, 451] width 10 height 30
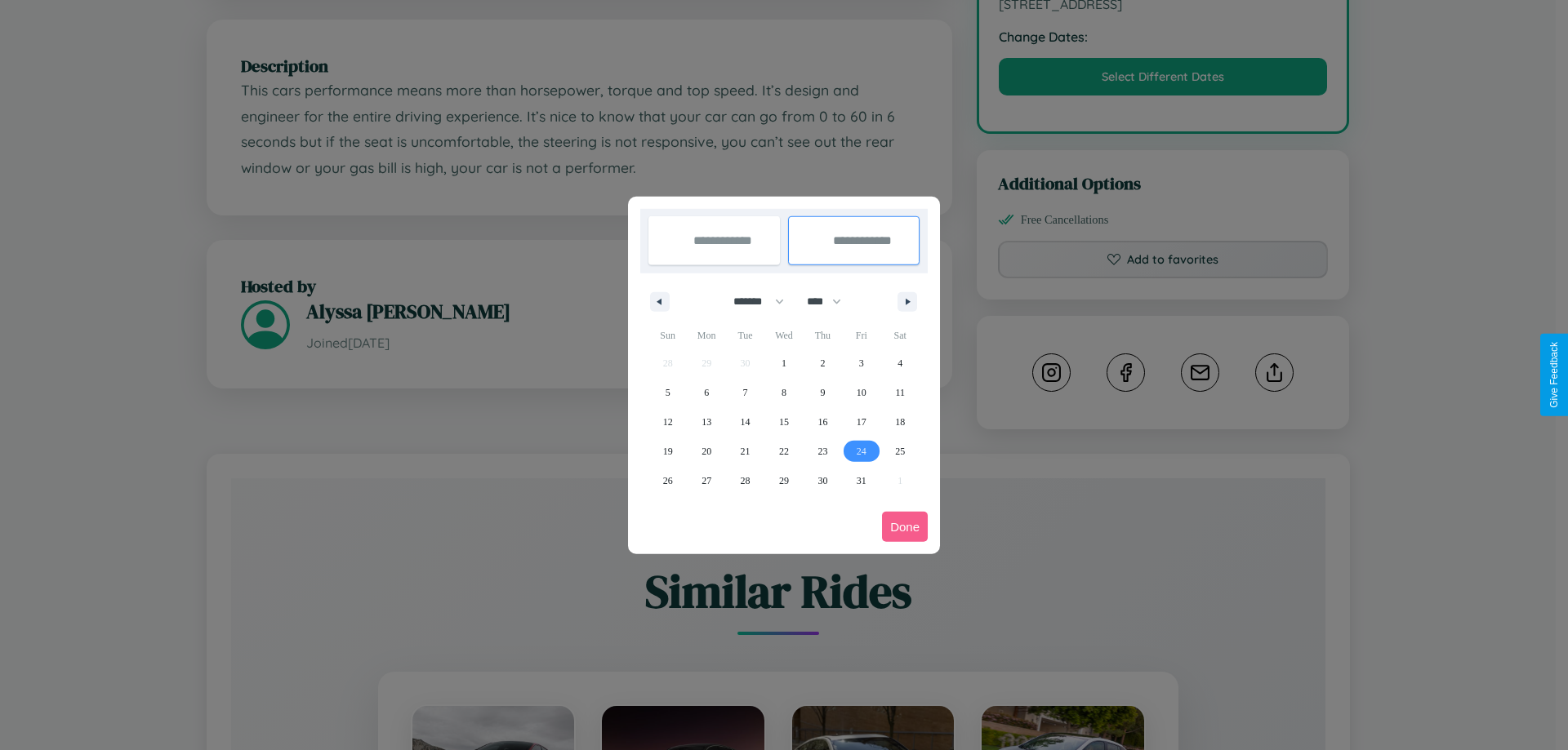
type input "**********"
click at [905, 527] on button "Done" at bounding box center [905, 526] width 46 height 30
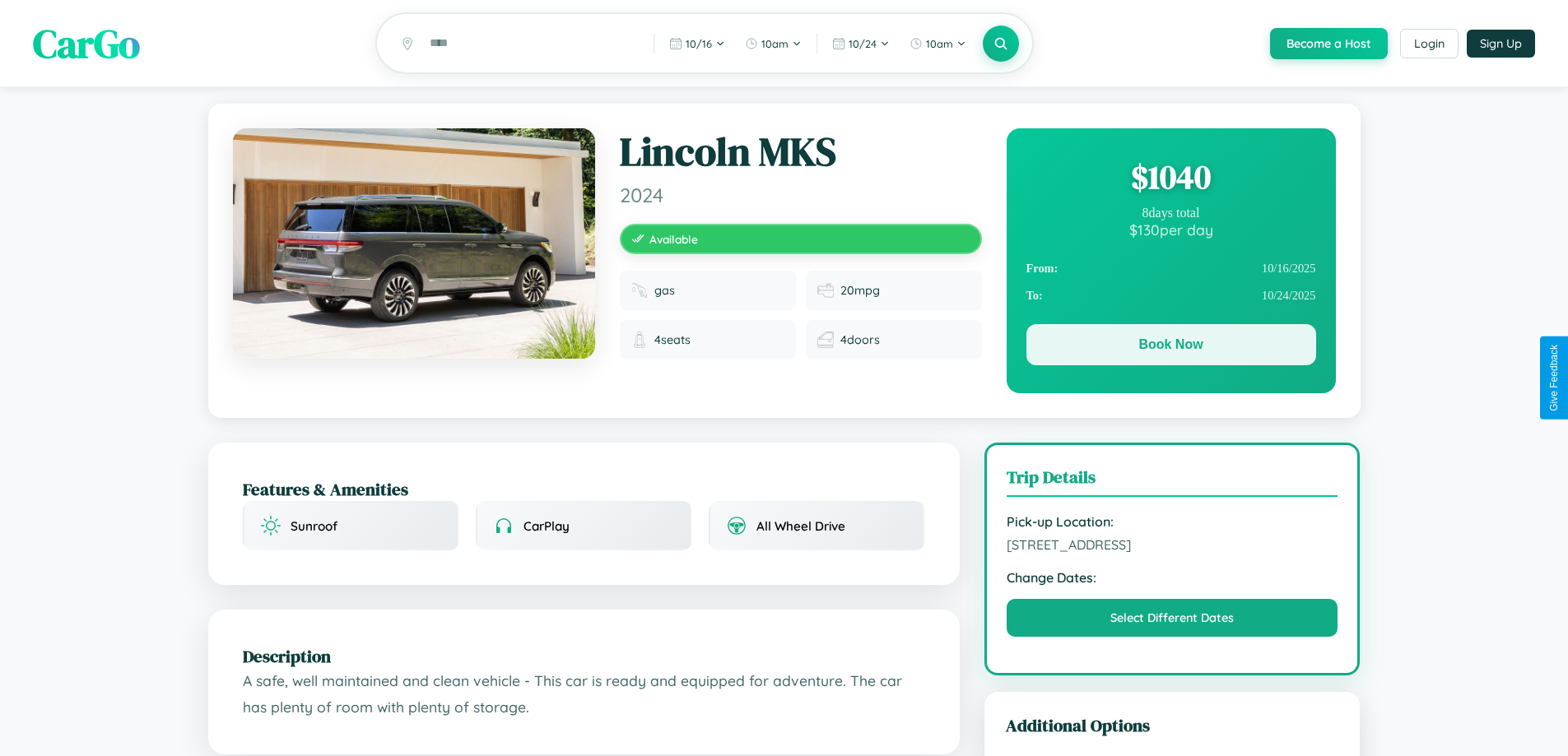
click at [1170, 347] on button "Book Now" at bounding box center [1171, 344] width 290 height 41
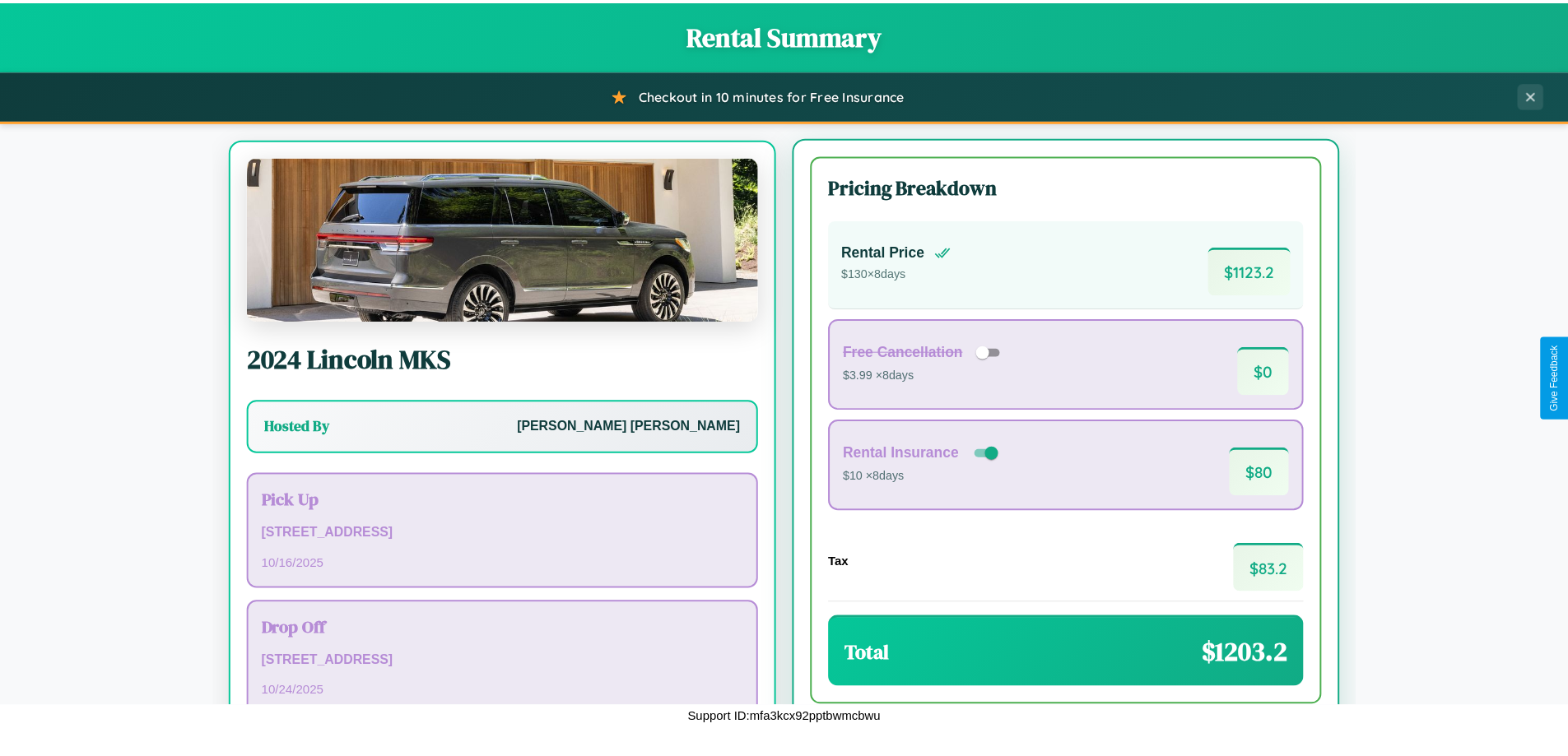
scroll to position [77, 0]
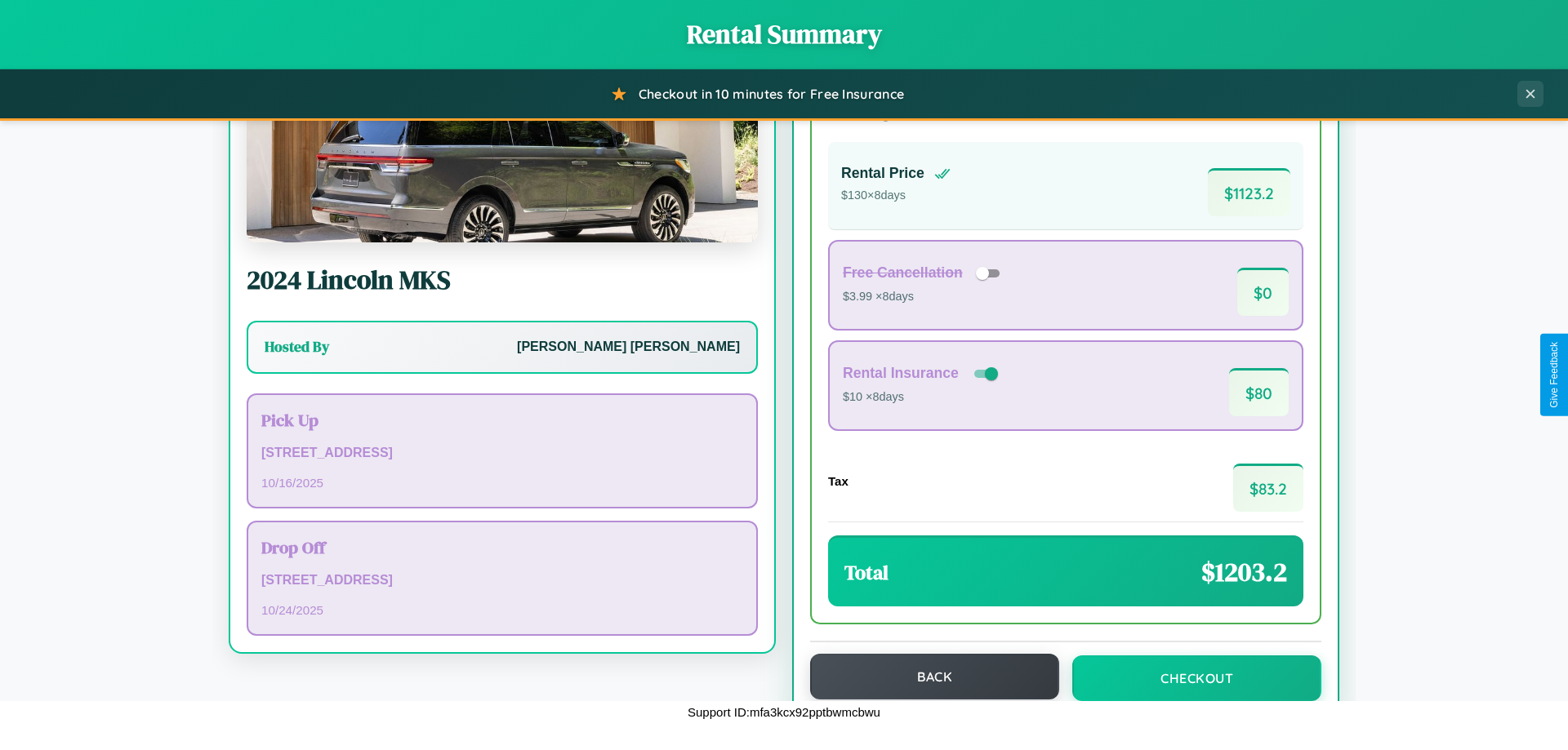
click at [927, 677] on button "Back" at bounding box center [934, 677] width 249 height 46
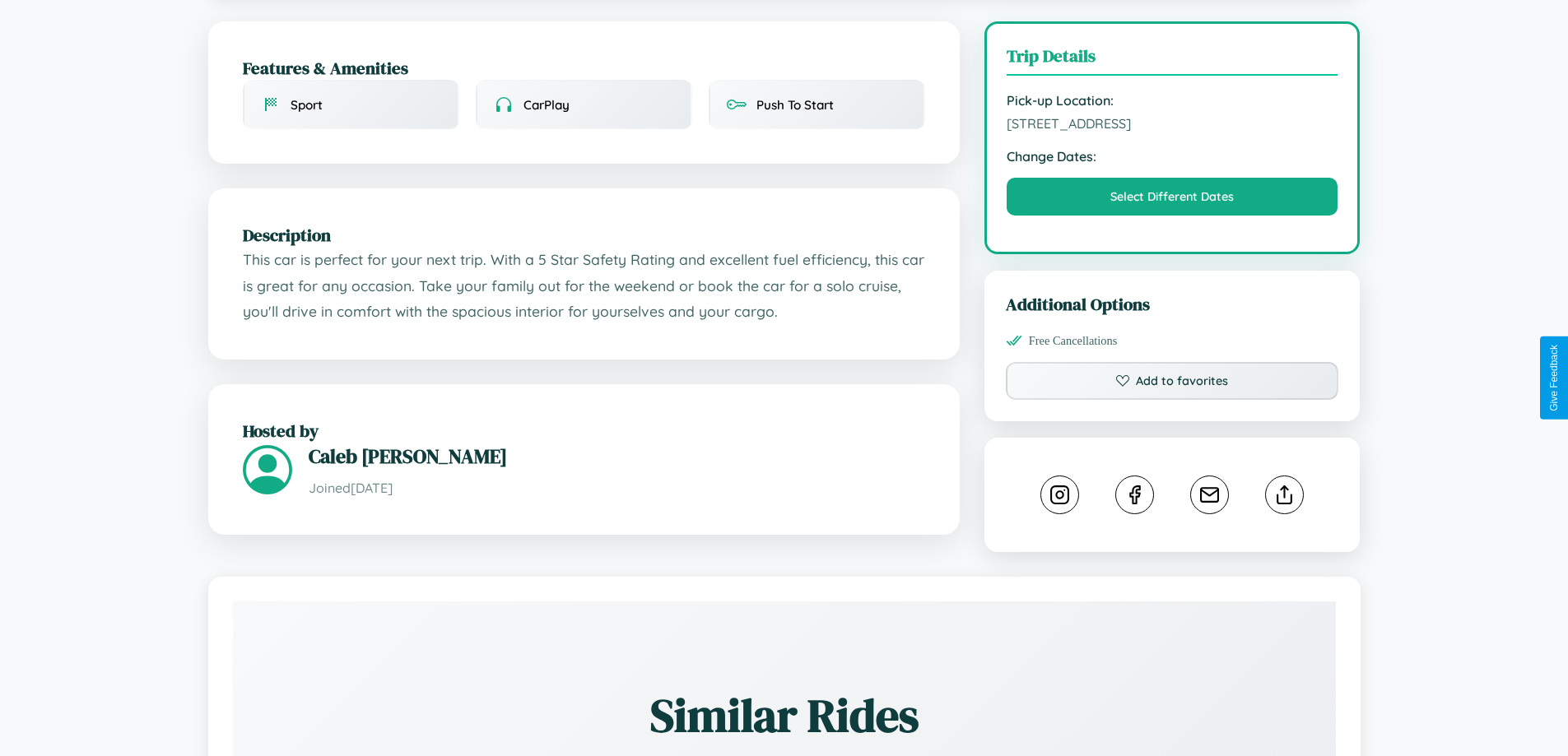
scroll to position [427, 0]
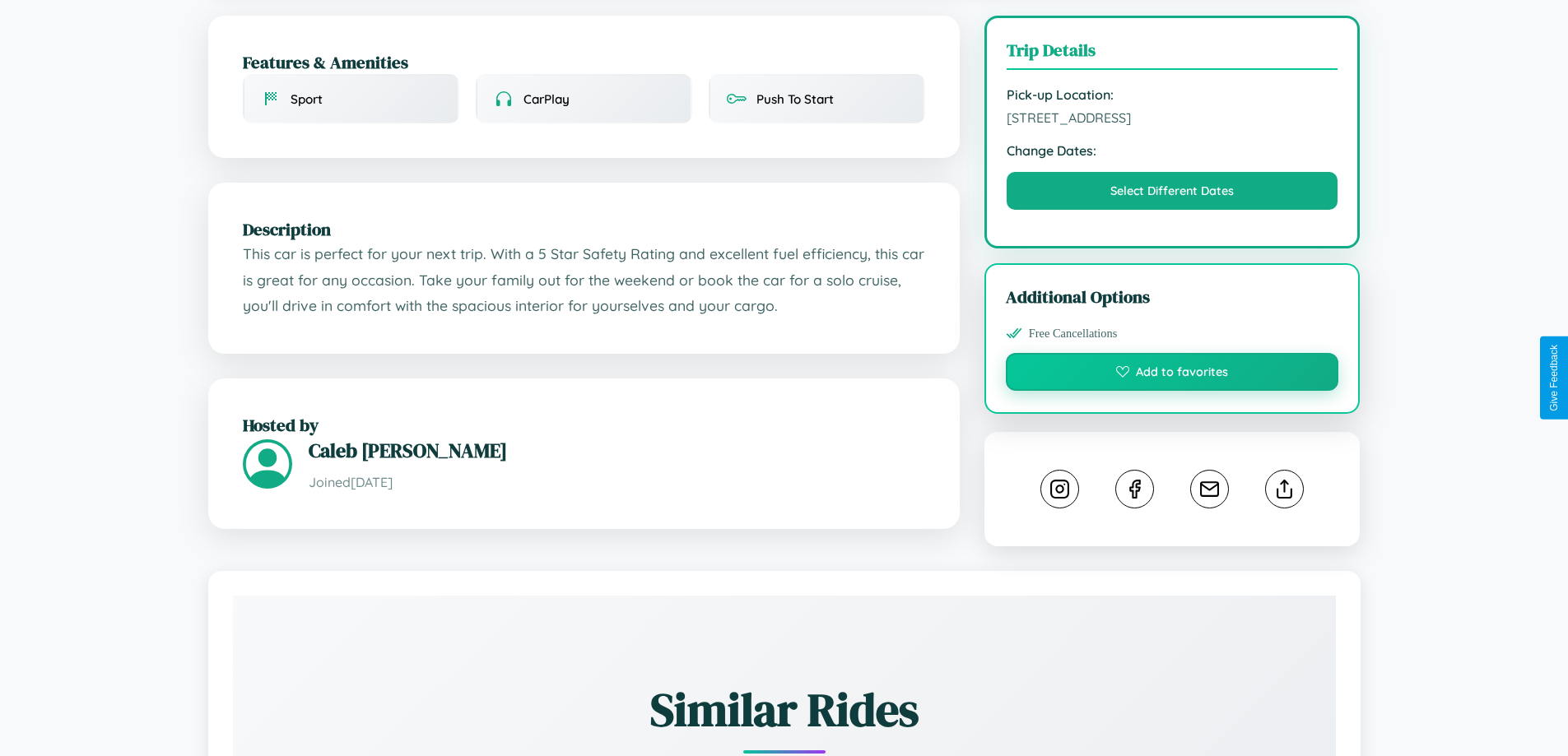
click at [1172, 374] on button "Add to favorites" at bounding box center [1172, 371] width 334 height 38
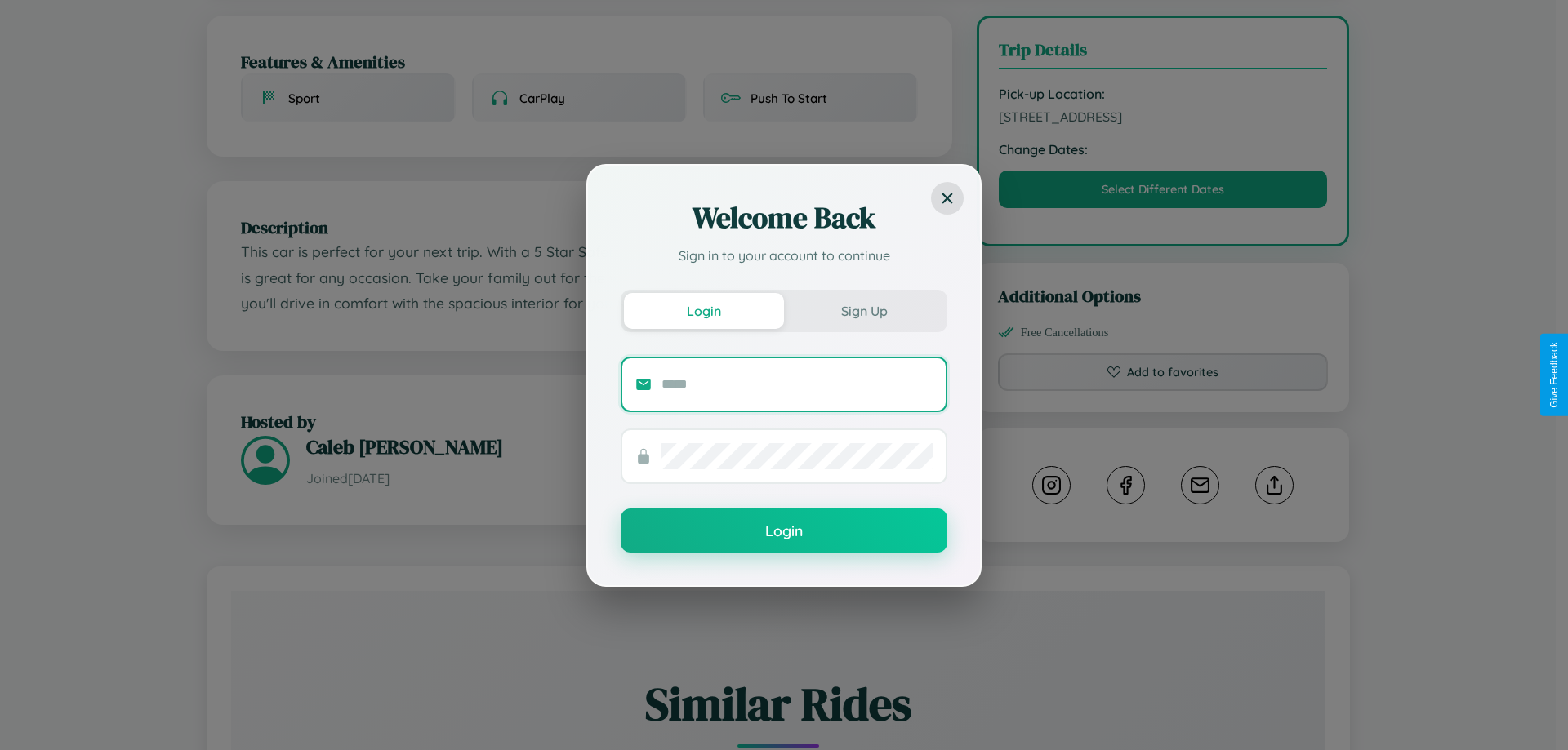
click at [797, 384] on input "text" at bounding box center [797, 384] width 271 height 26
type input "**********"
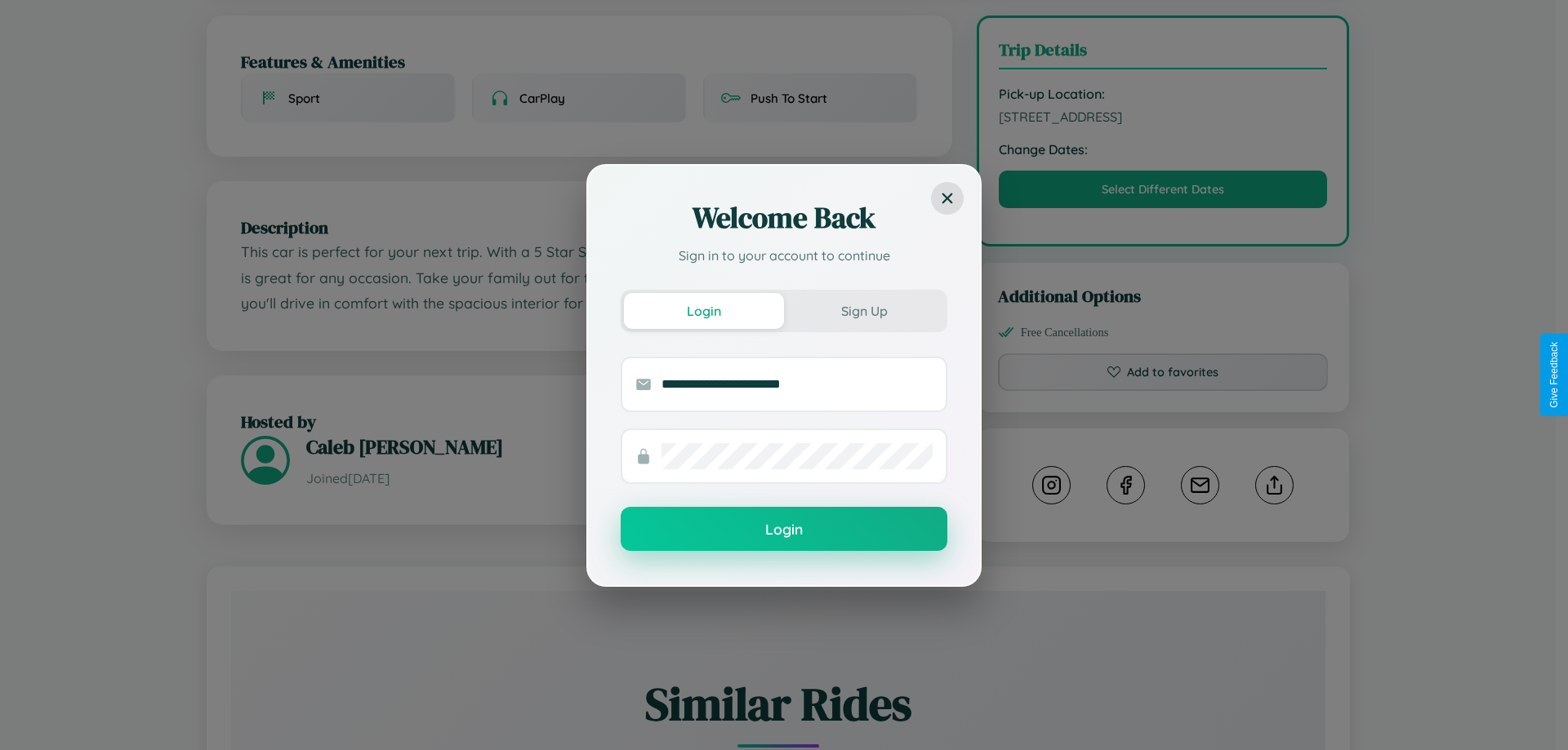
click at [784, 530] on button "Login" at bounding box center [784, 529] width 327 height 44
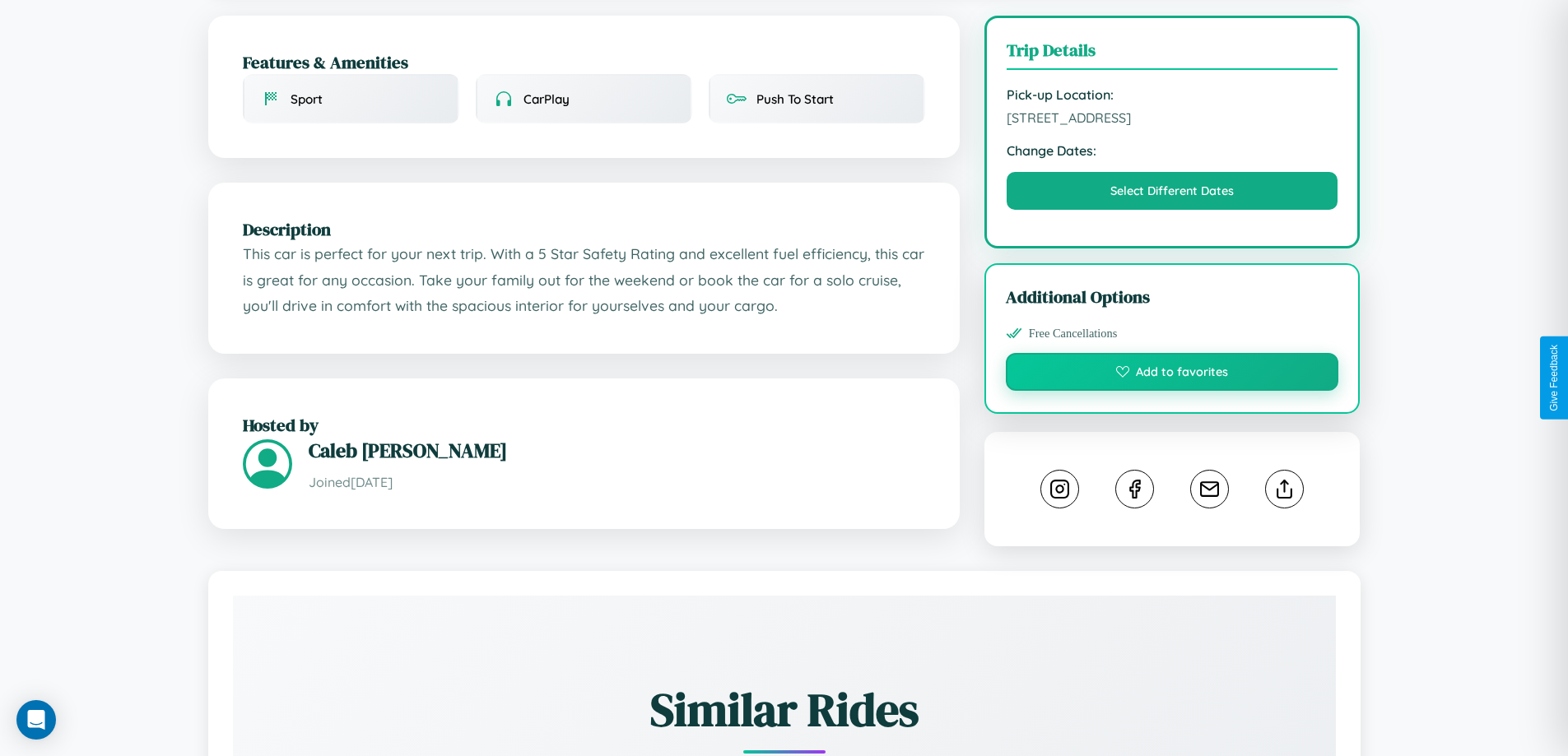
click at [1172, 374] on button "Add to favorites" at bounding box center [1172, 371] width 334 height 38
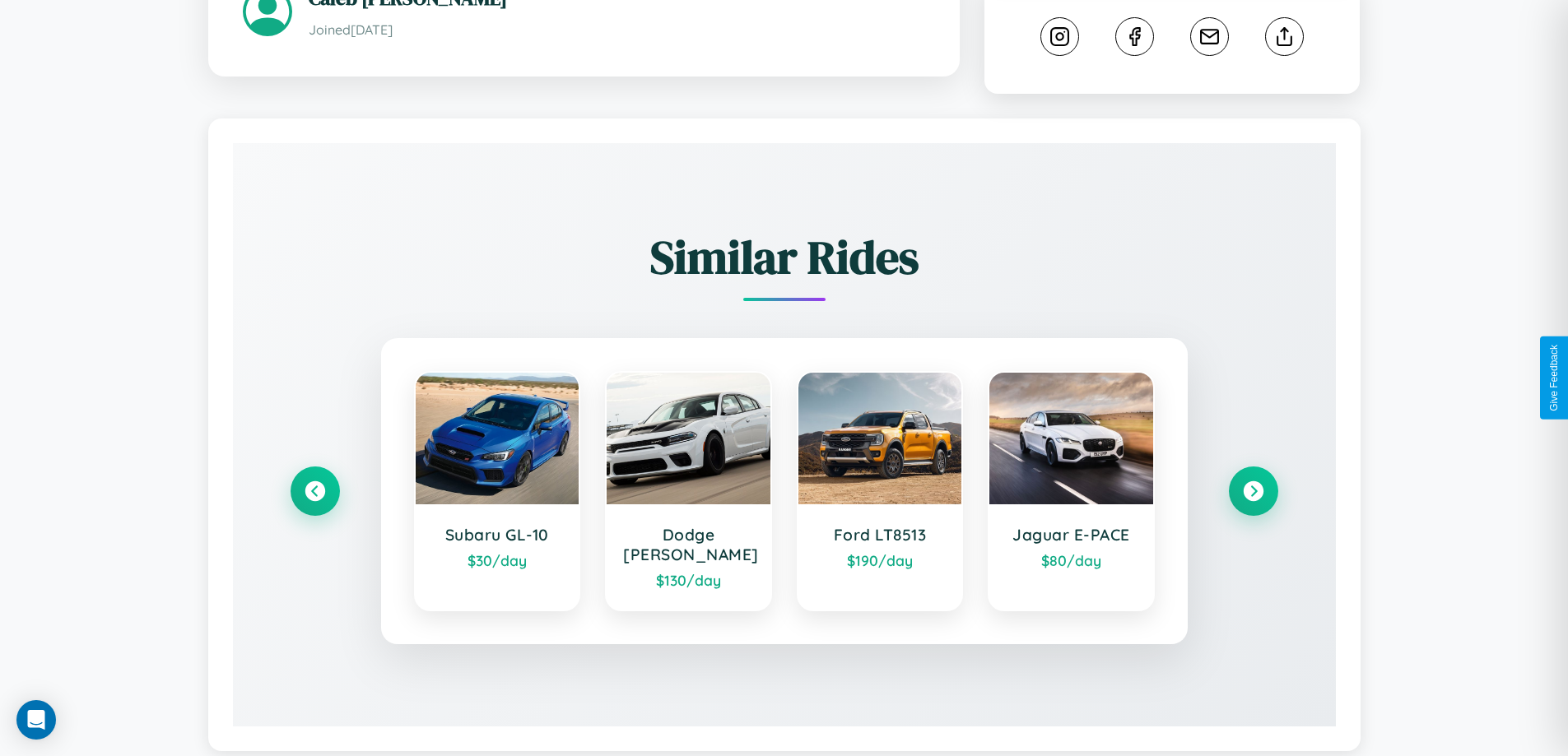
scroll to position [897, 0]
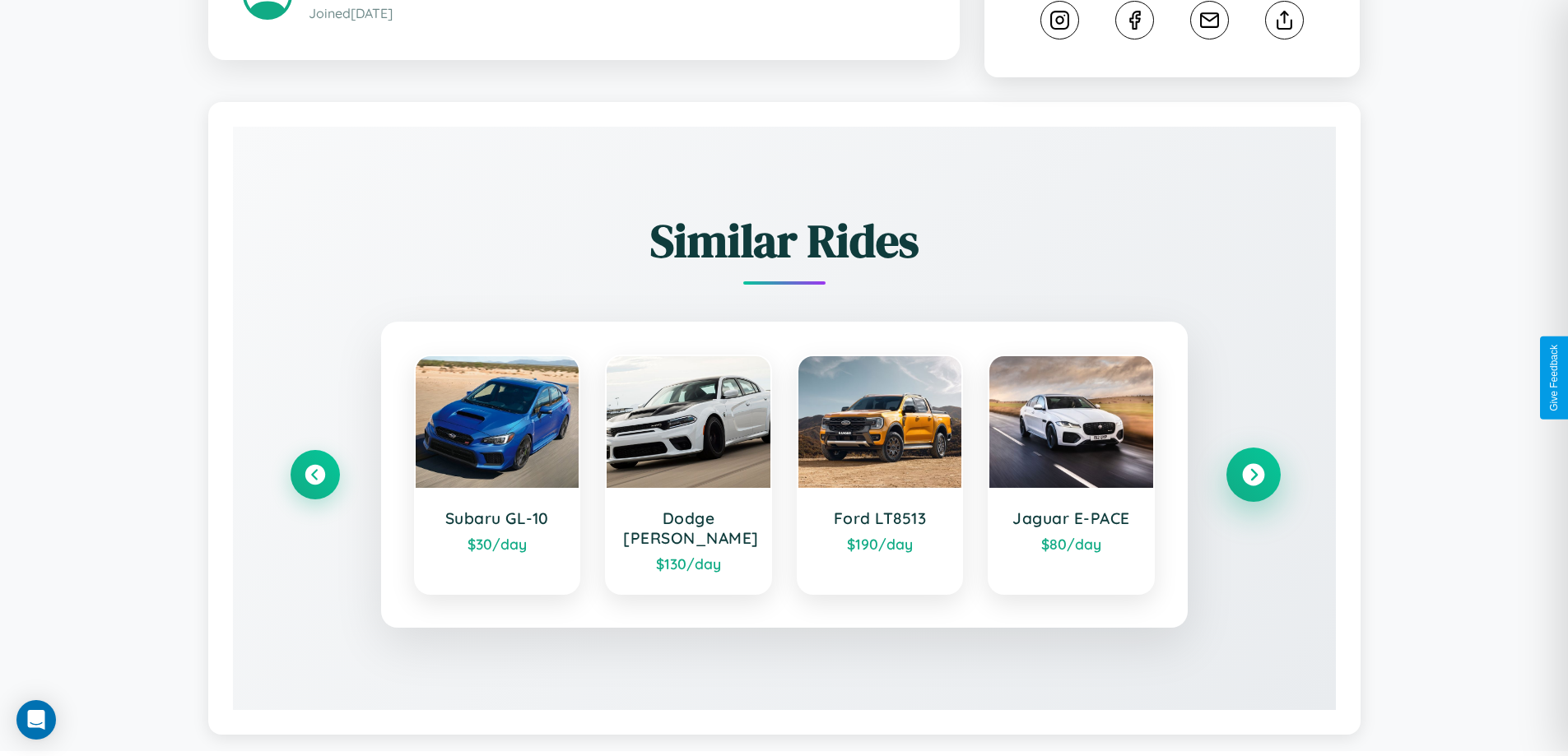
click at [1253, 467] on icon at bounding box center [1253, 475] width 22 height 22
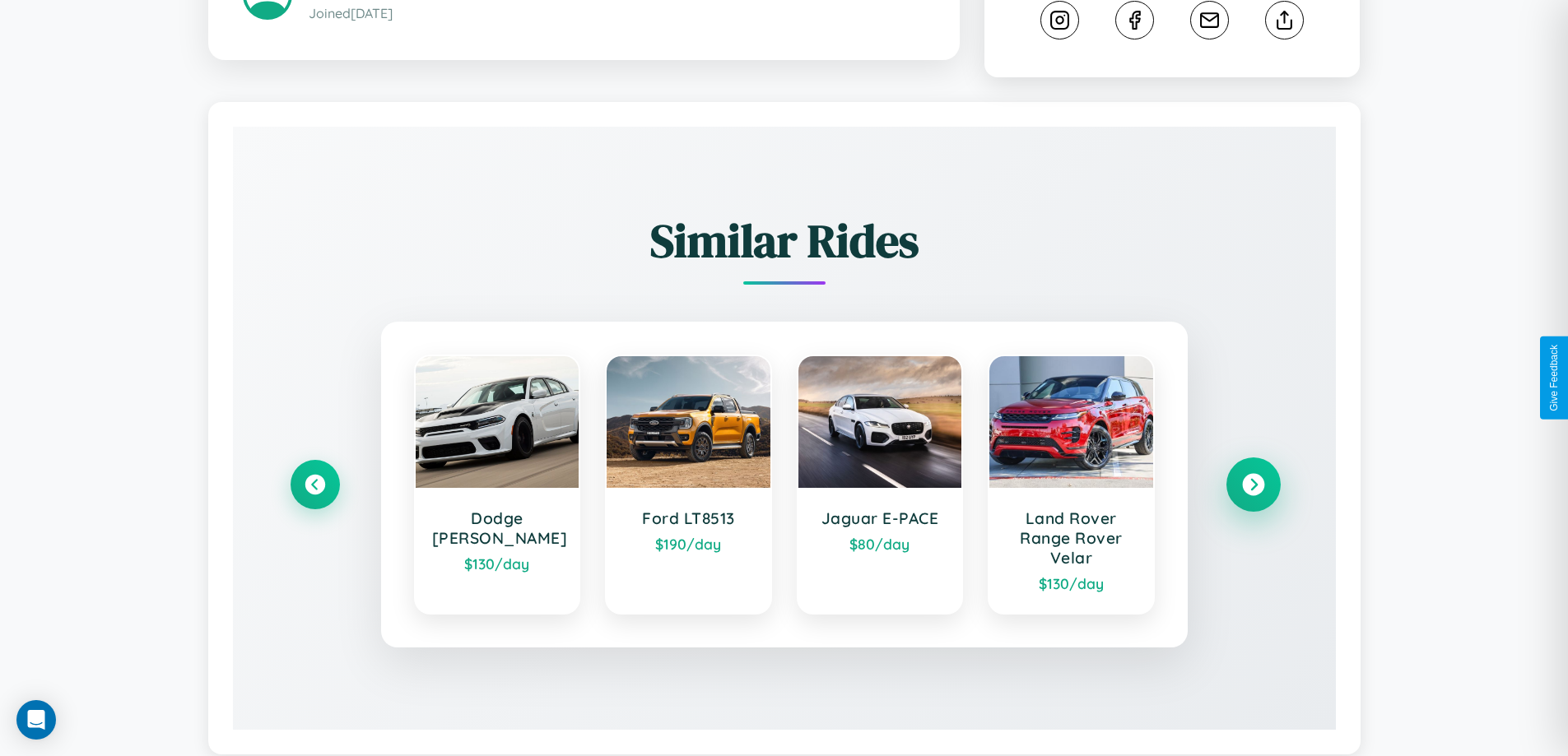
click at [1253, 488] on icon at bounding box center [1253, 485] width 22 height 22
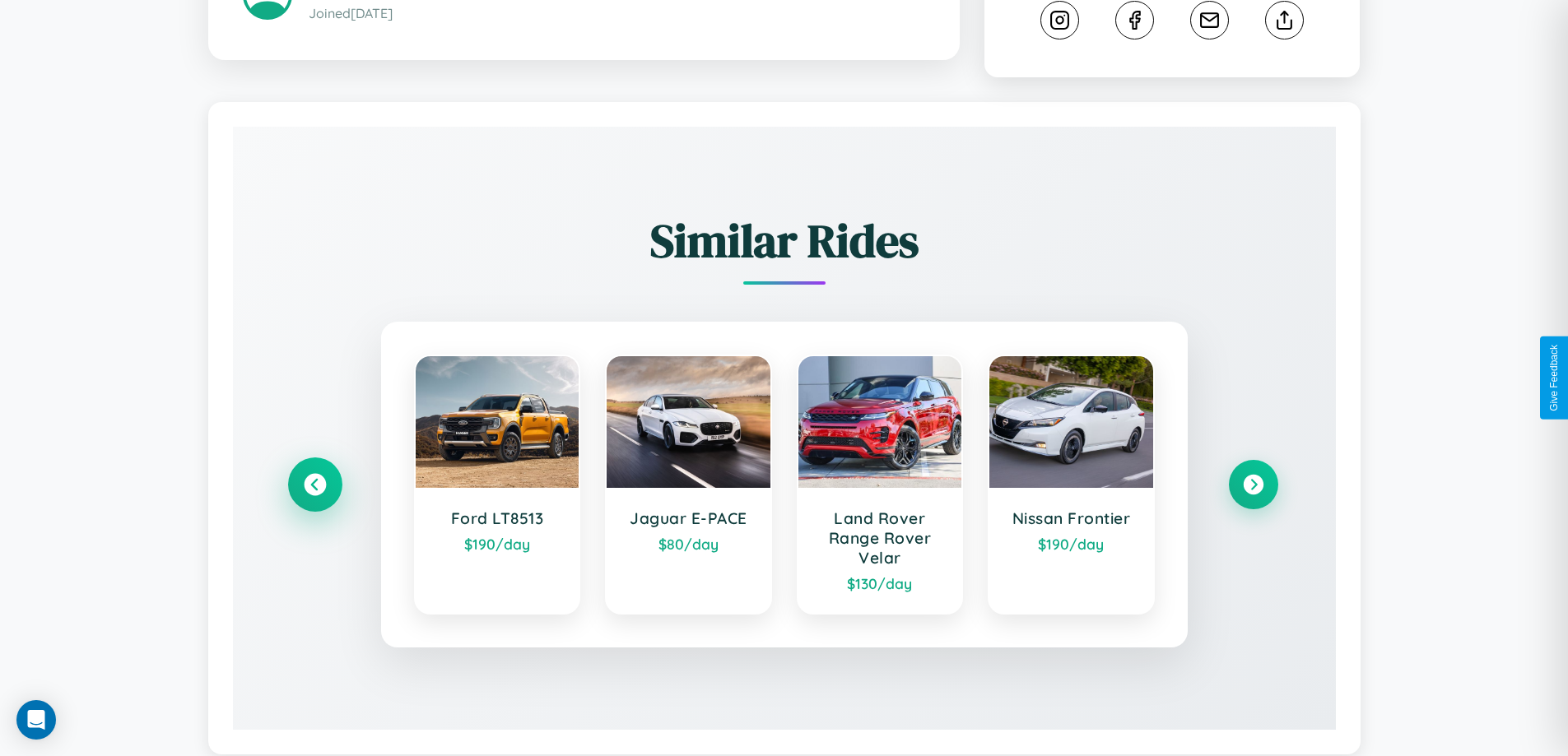
click at [314, 488] on icon at bounding box center [314, 485] width 22 height 22
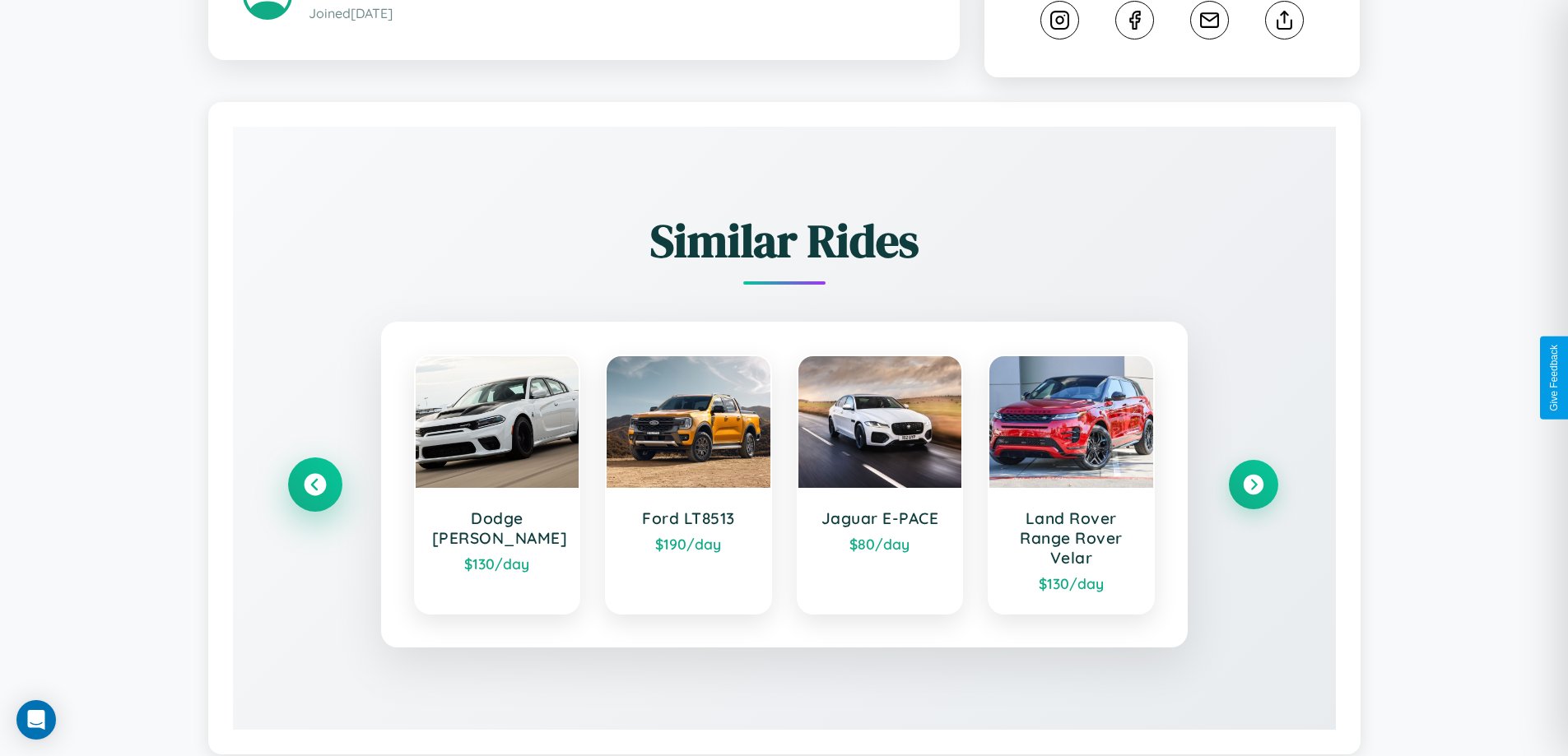
click at [314, 488] on icon at bounding box center [314, 485] width 22 height 22
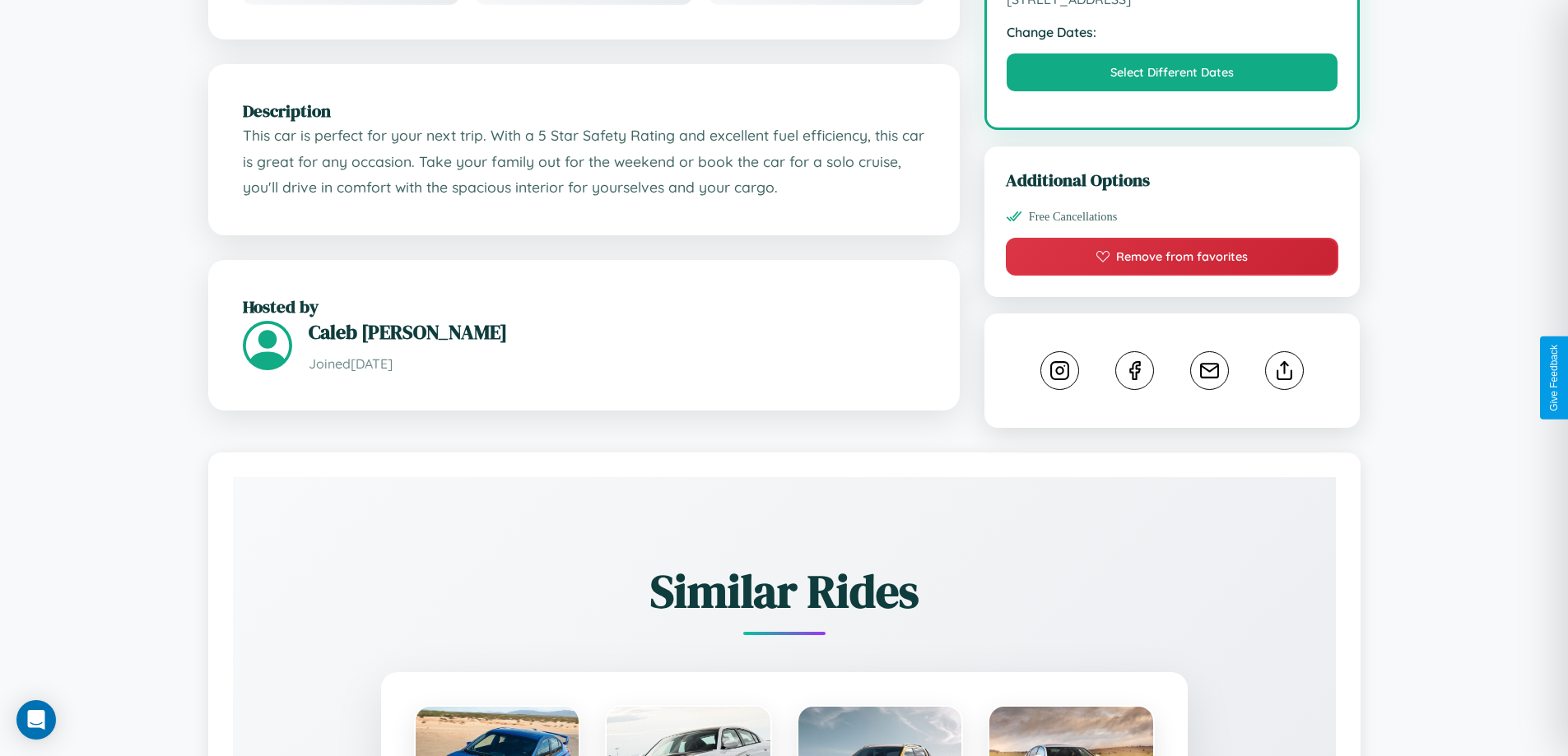
scroll to position [541, 0]
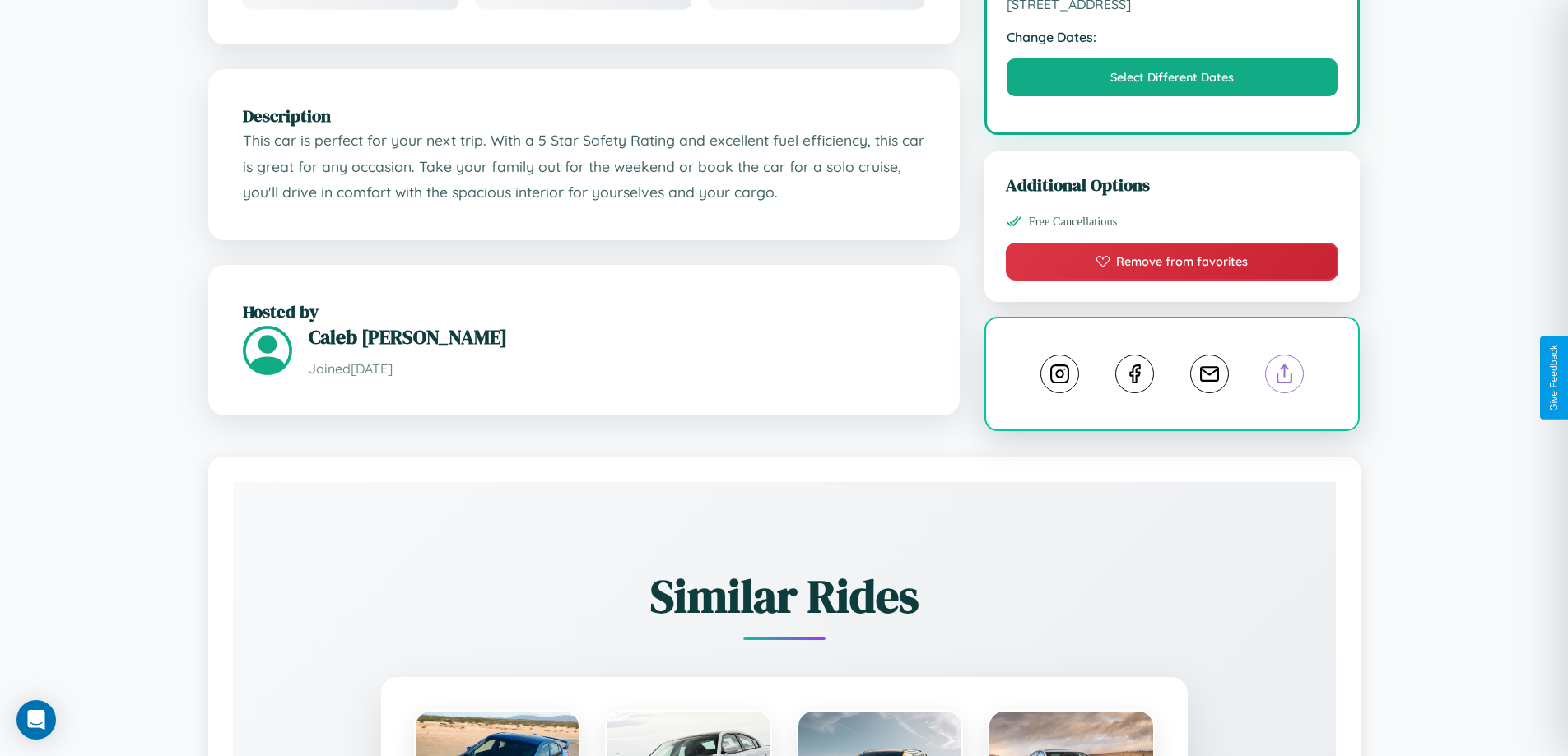
click at [1285, 376] on line at bounding box center [1285, 371] width 0 height 12
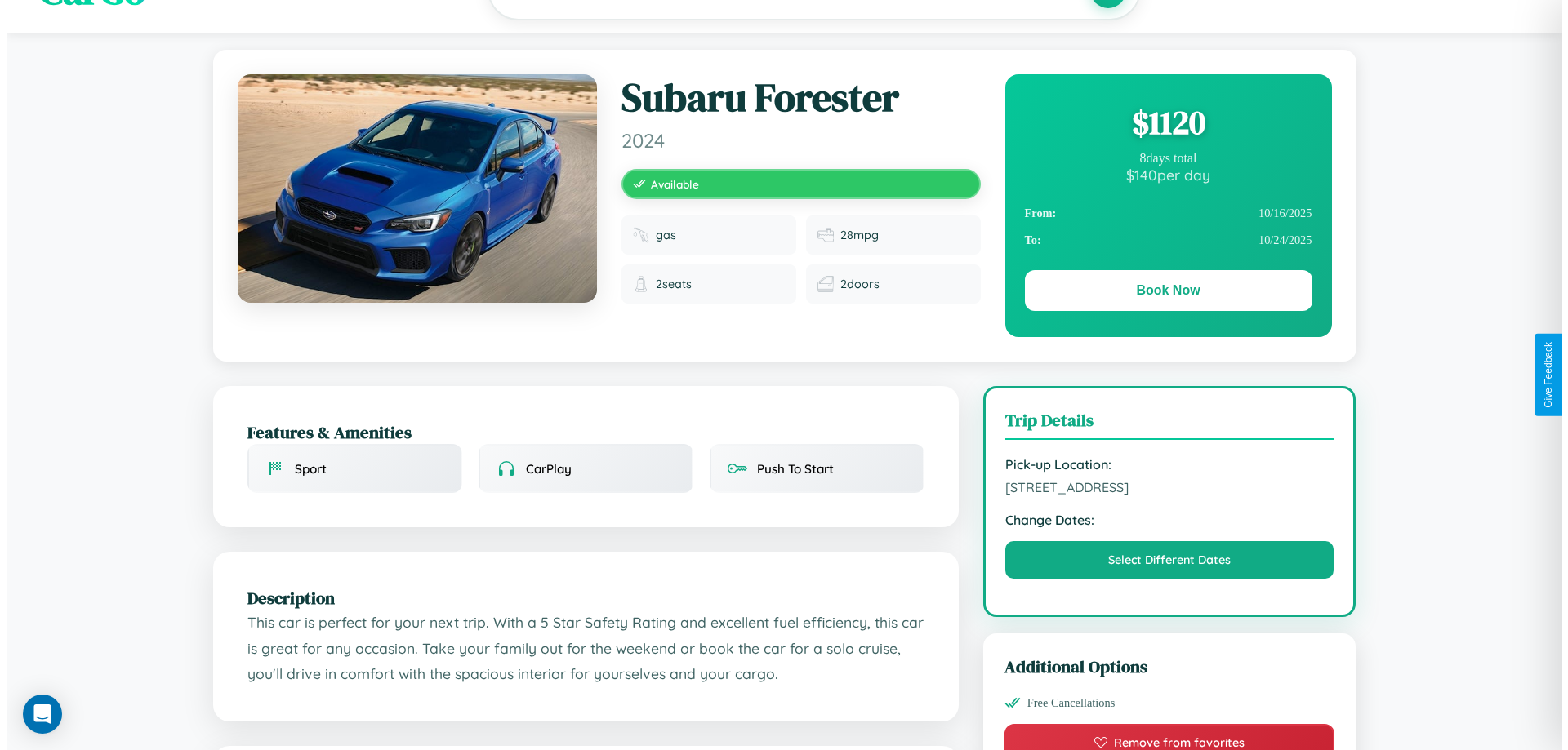
scroll to position [0, 0]
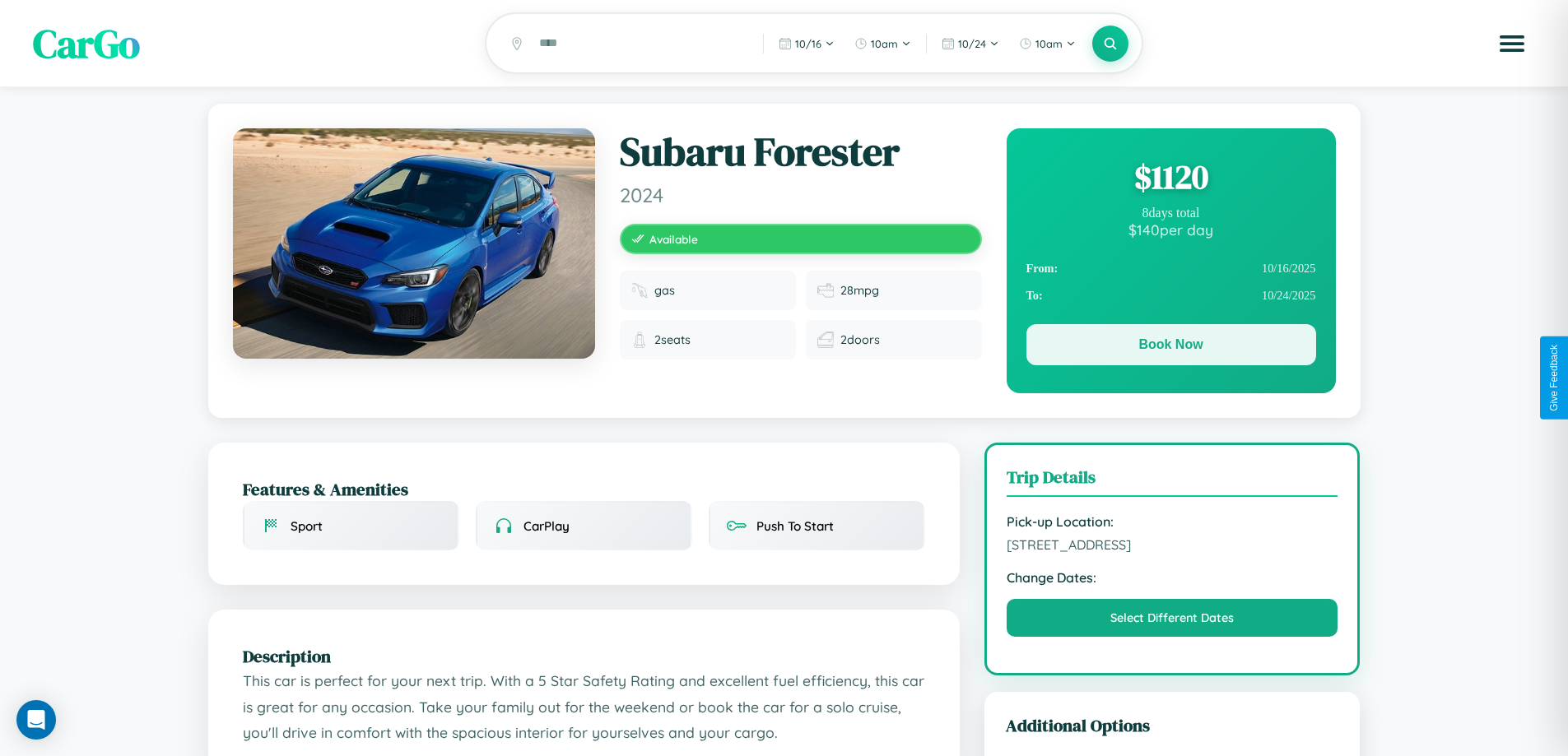
click at [1170, 347] on button "Book Now" at bounding box center [1171, 344] width 290 height 41
